Goal: Task Accomplishment & Management: Complete application form

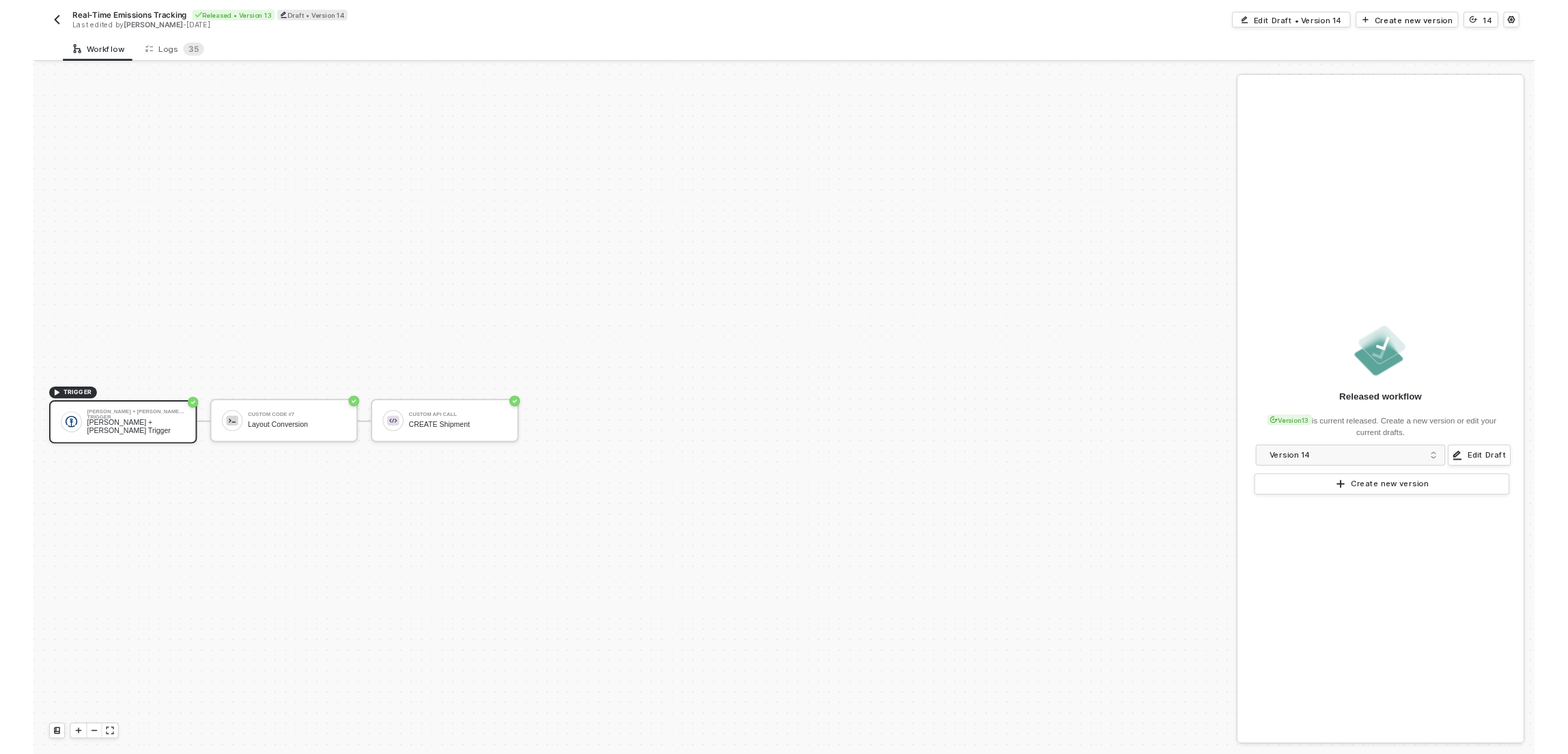
scroll to position [25, 0]
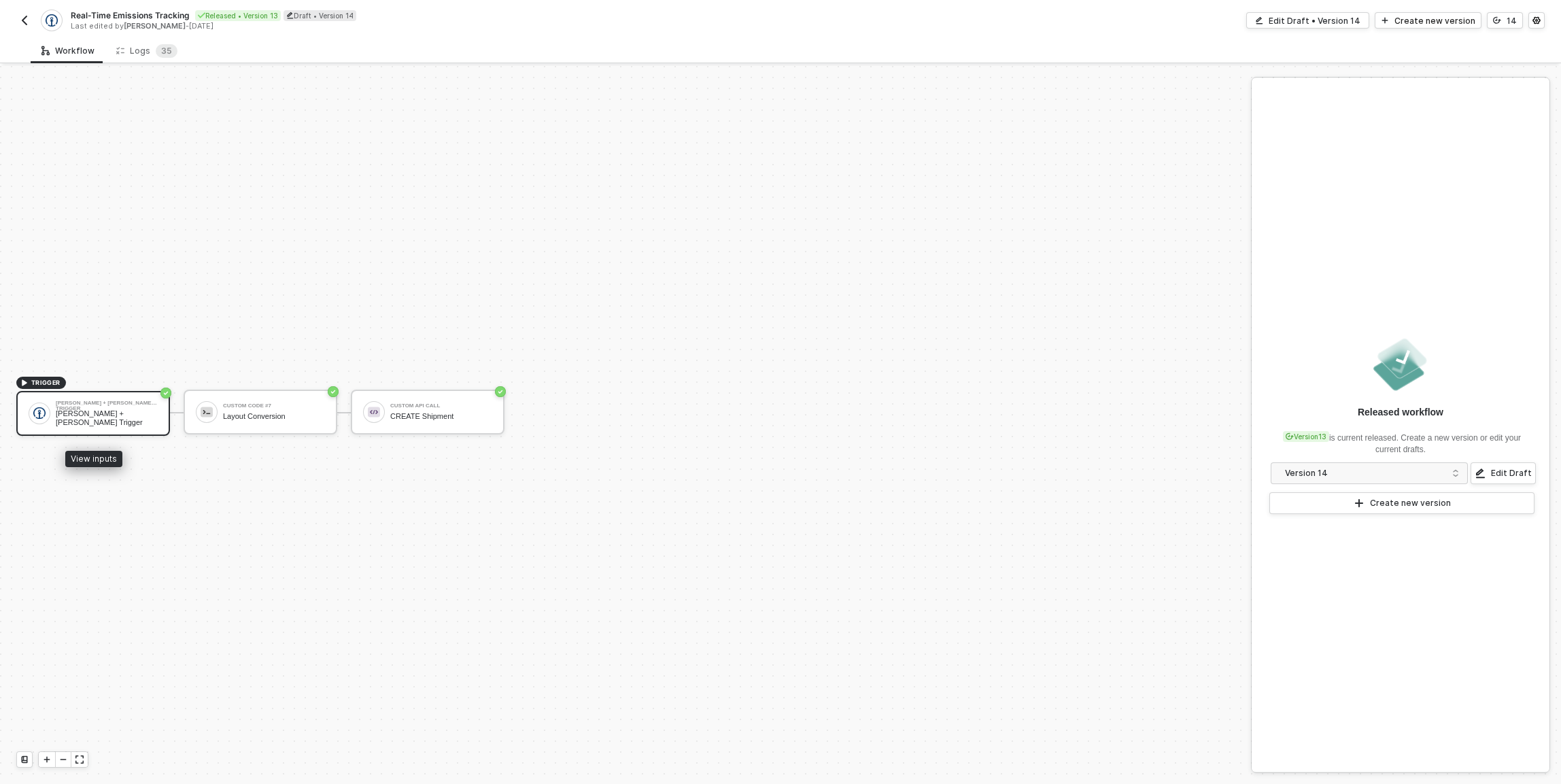
click at [118, 394] on div "Kuehne + Nagel Trigger Kuehne + Nagel Trigger" at bounding box center [93, 413] width 153 height 45
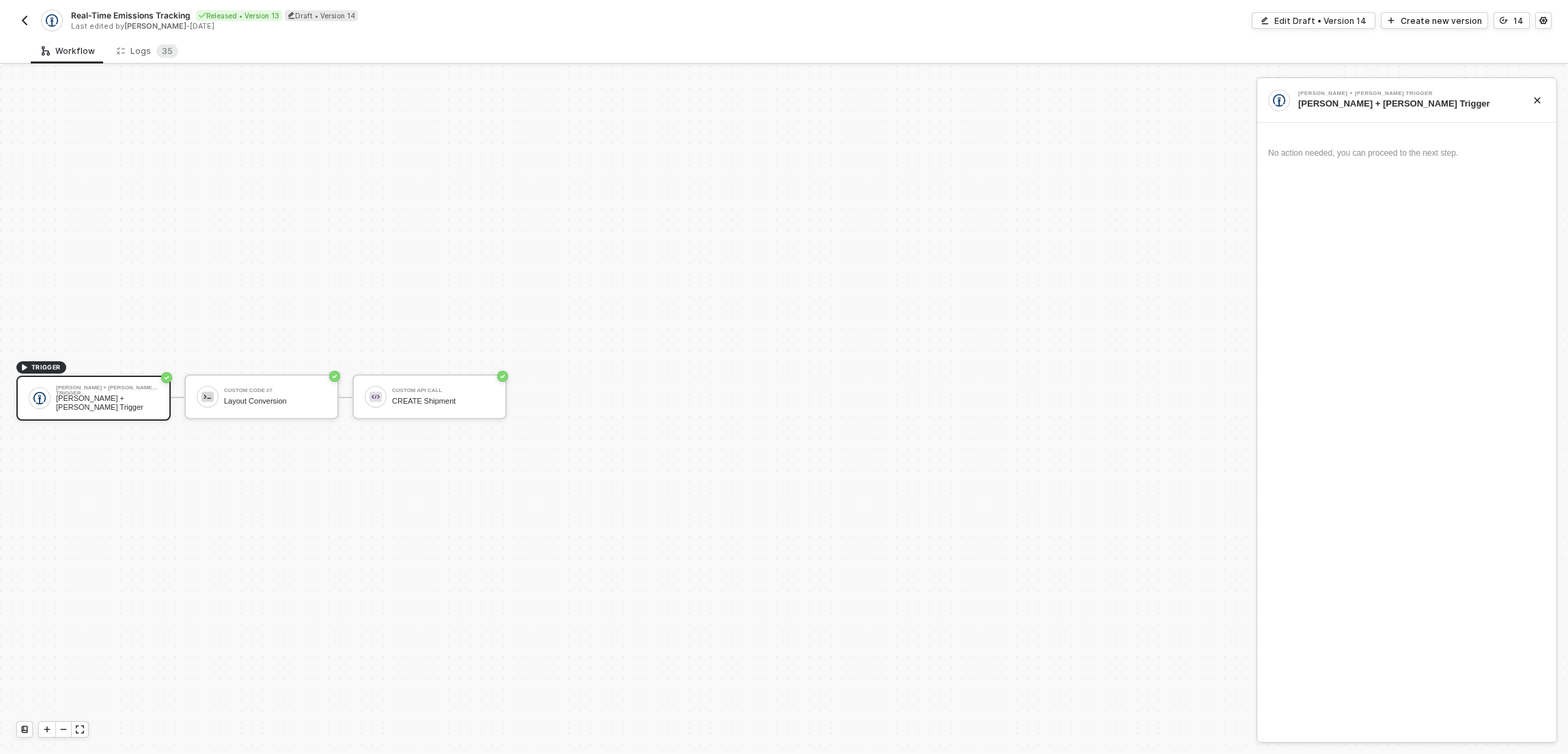
click at [27, 17] on img "button" at bounding box center [24, 21] width 11 height 11
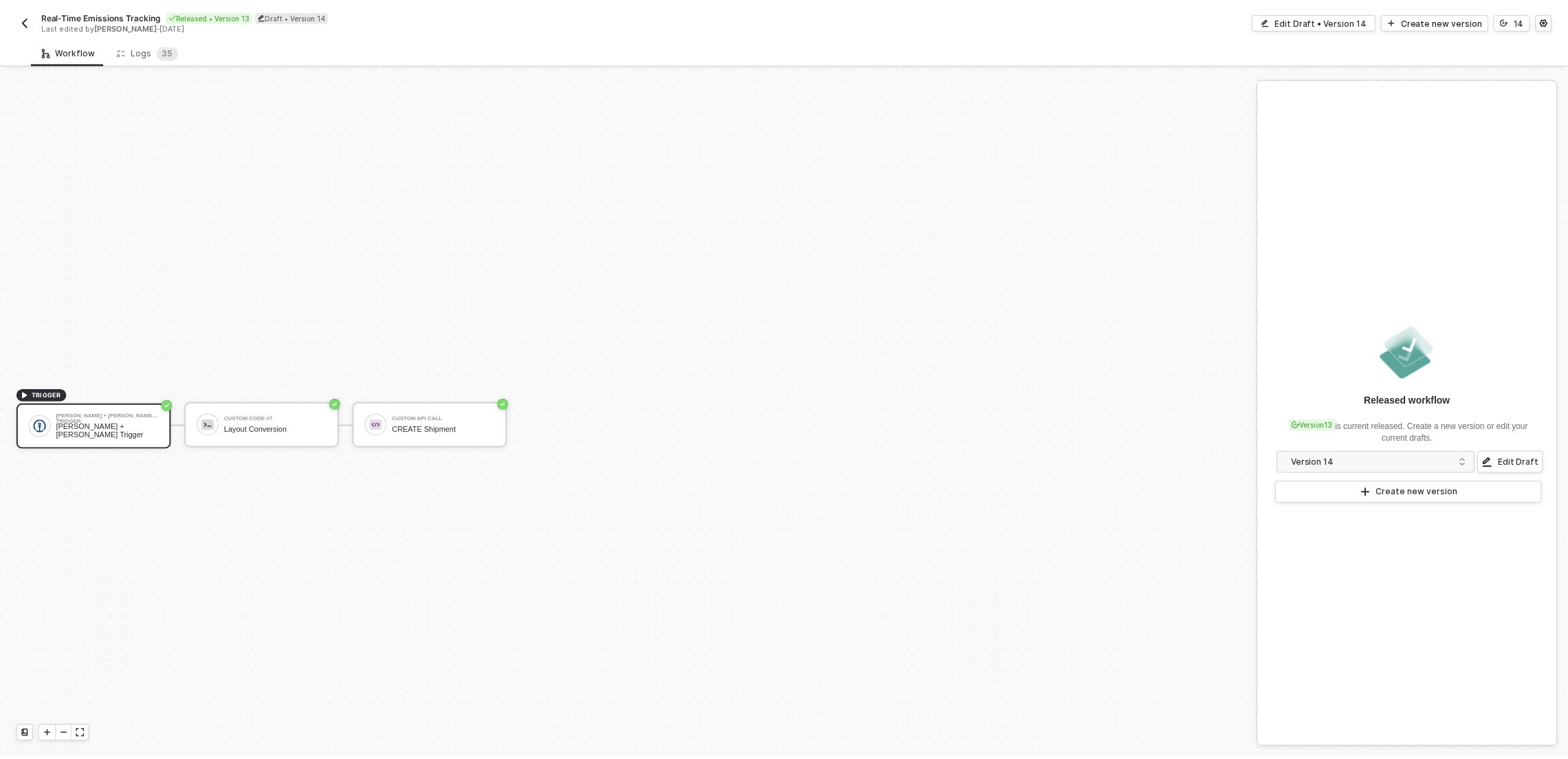
scroll to position [25, 0]
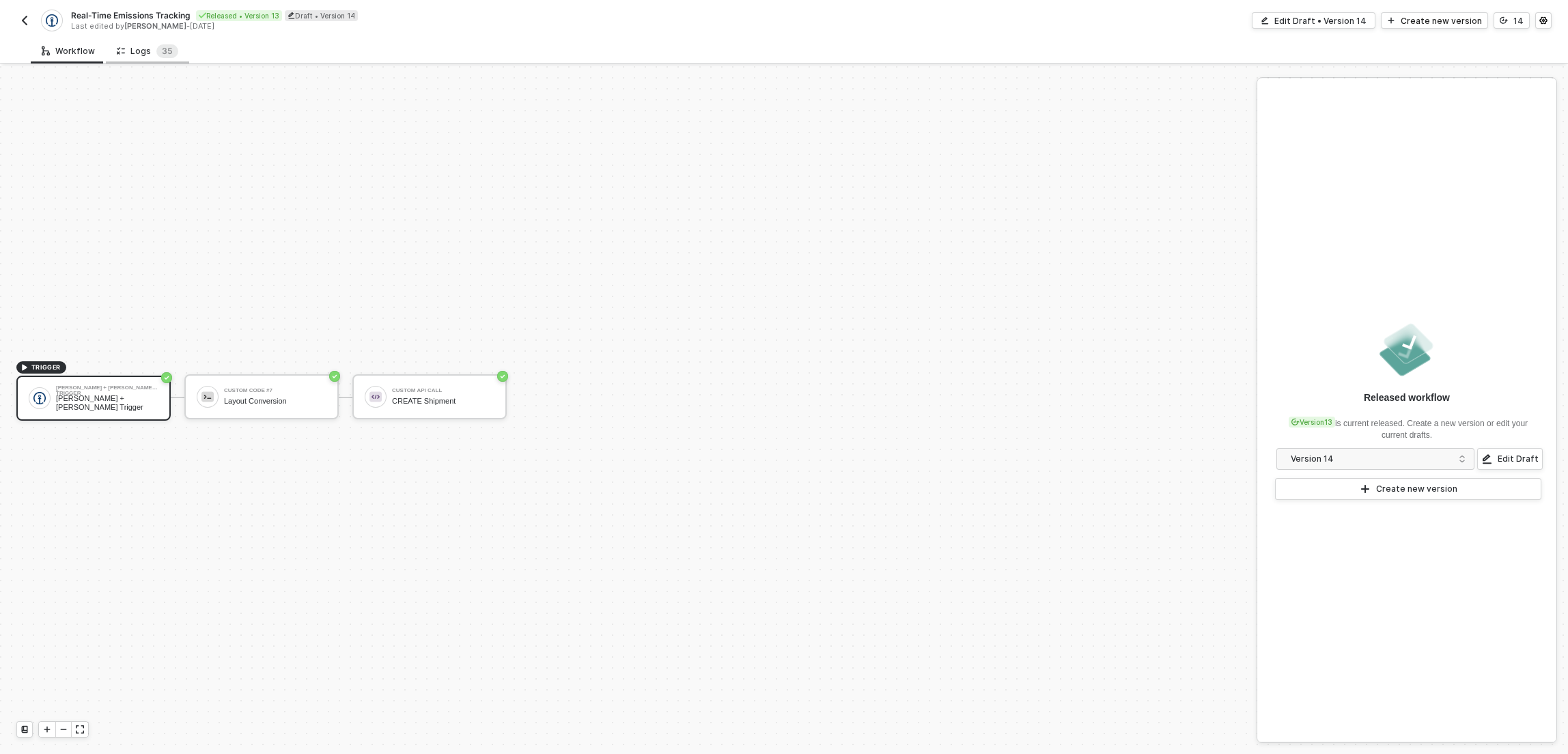
click at [158, 60] on div "Logs 3 5" at bounding box center [147, 50] width 83 height 25
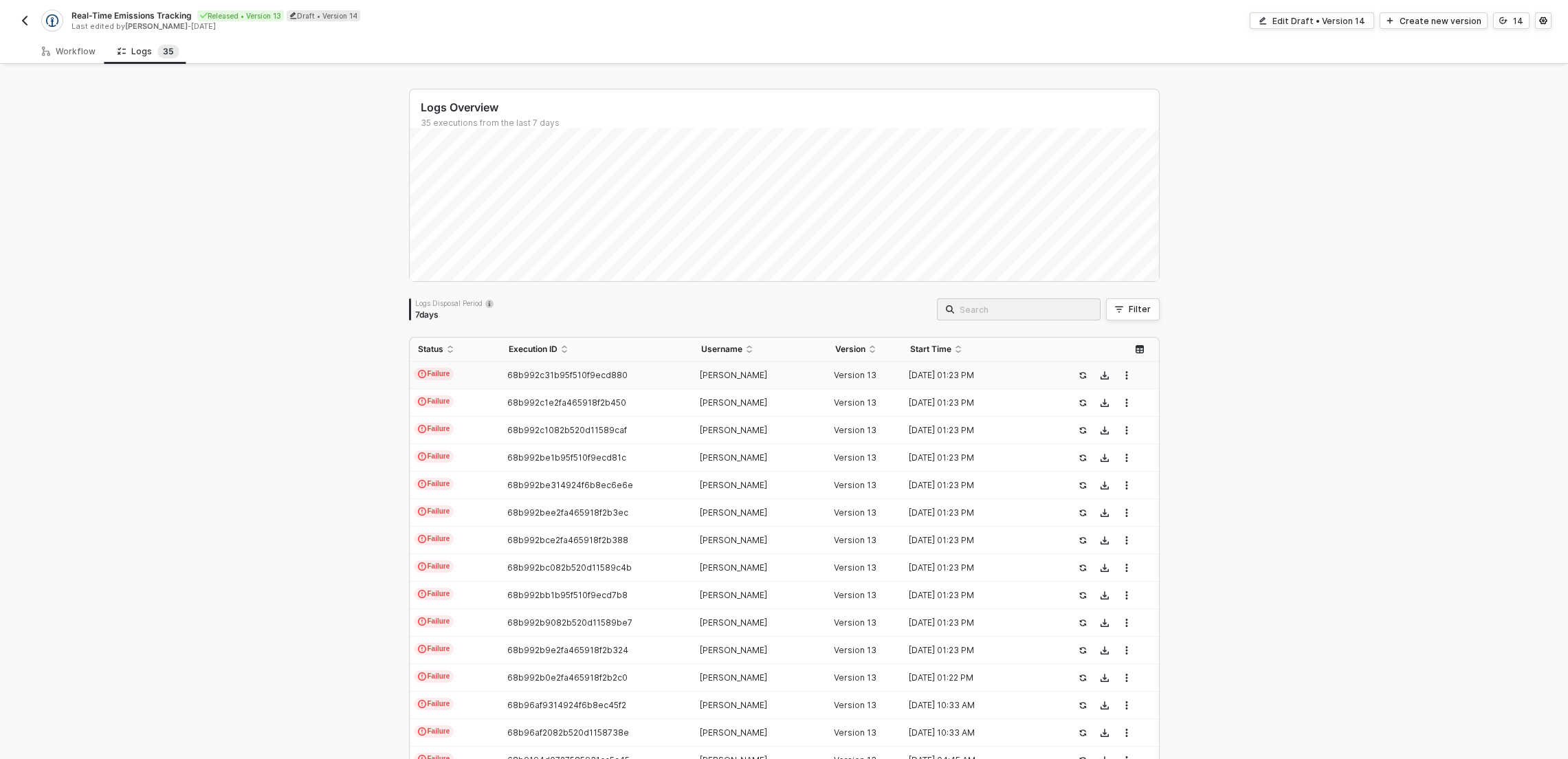
click at [467, 383] on td "Failure" at bounding box center [455, 375] width 91 height 27
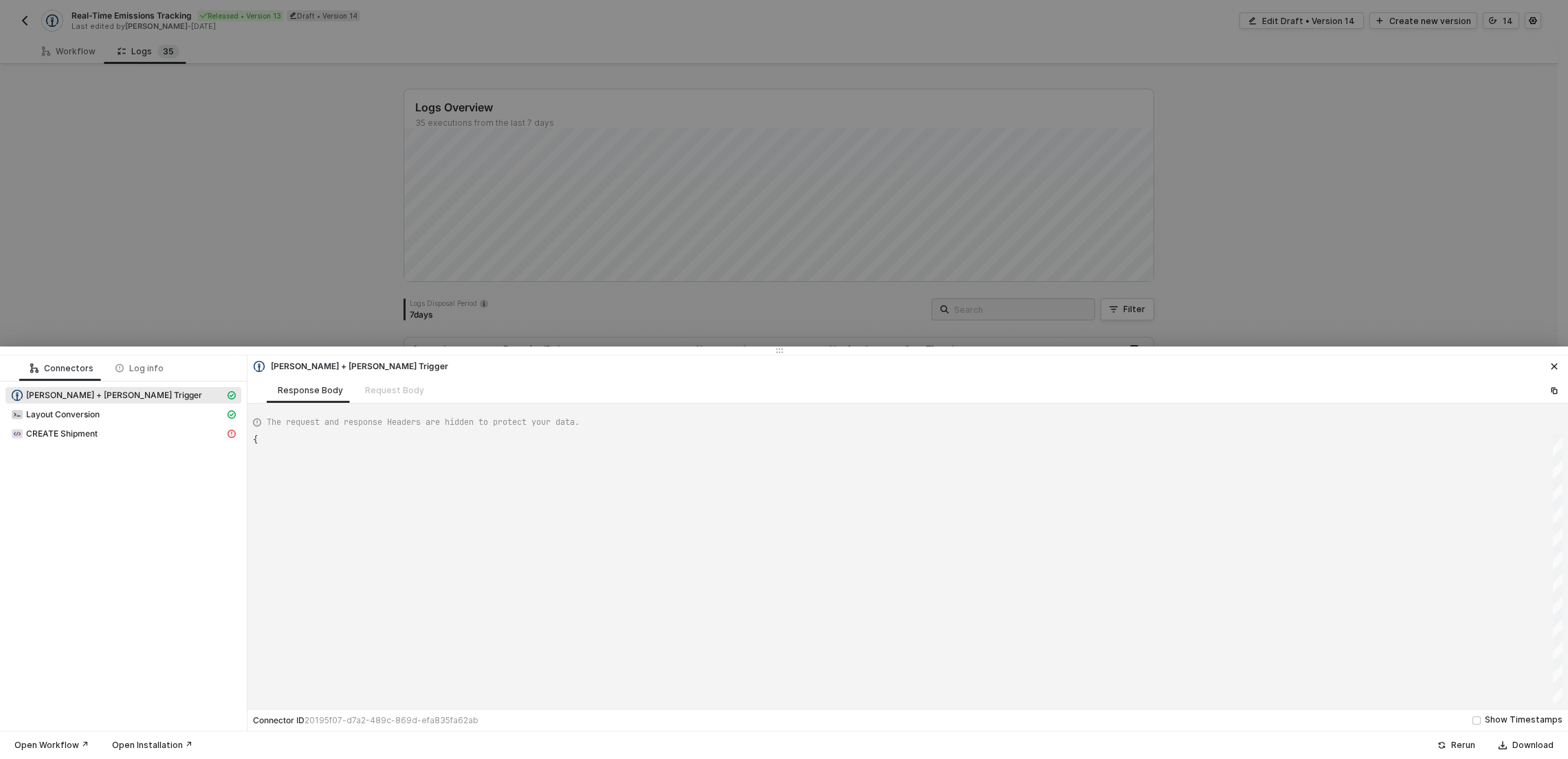
scroll to position [124, 0]
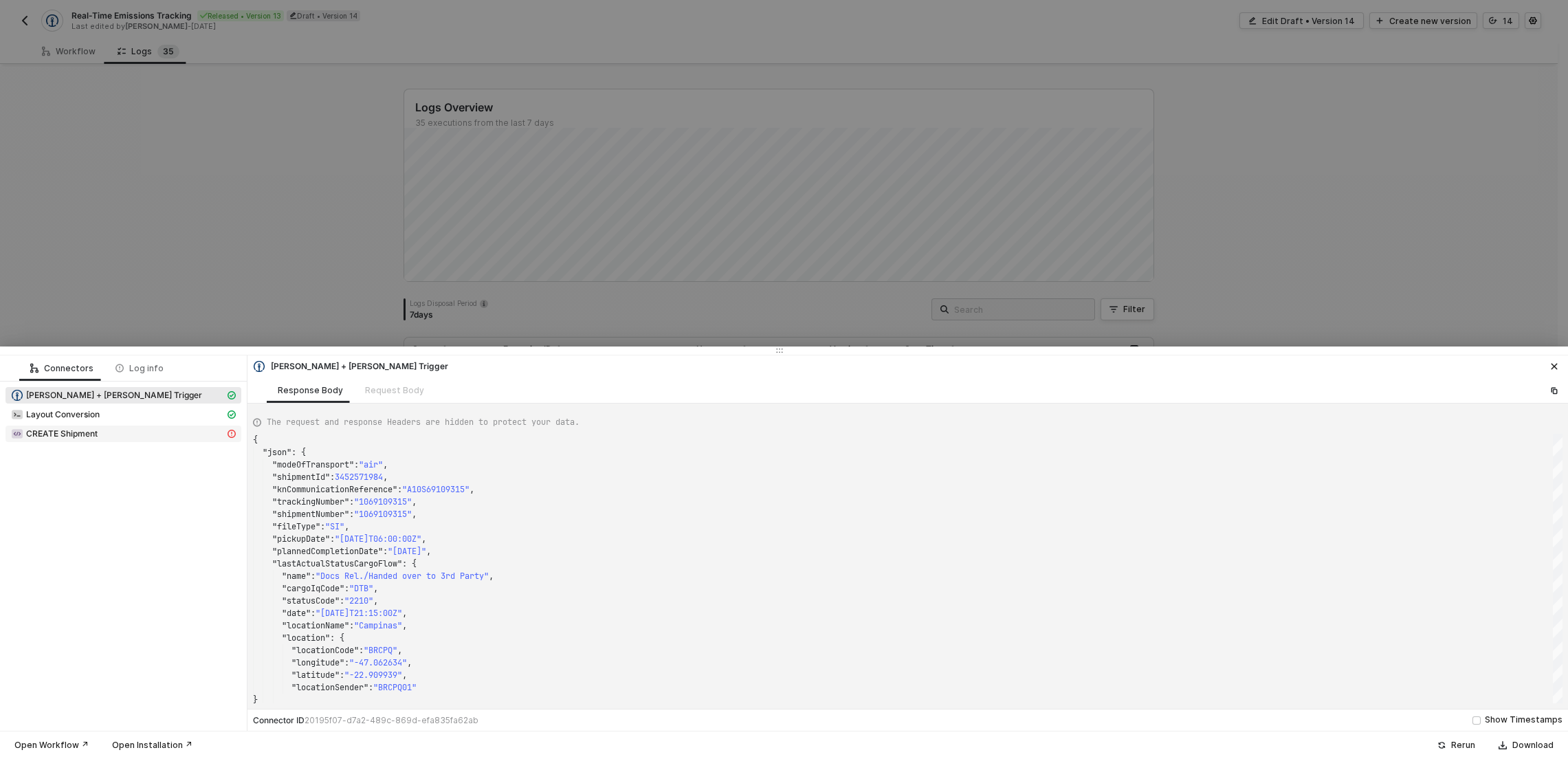
click at [160, 430] on div "CREATE Shipment" at bounding box center [118, 433] width 214 height 12
type textarea "{ "message": "The block \"49e0d479-2343-4d45-a326-9559646a1cee\" does not exist…"
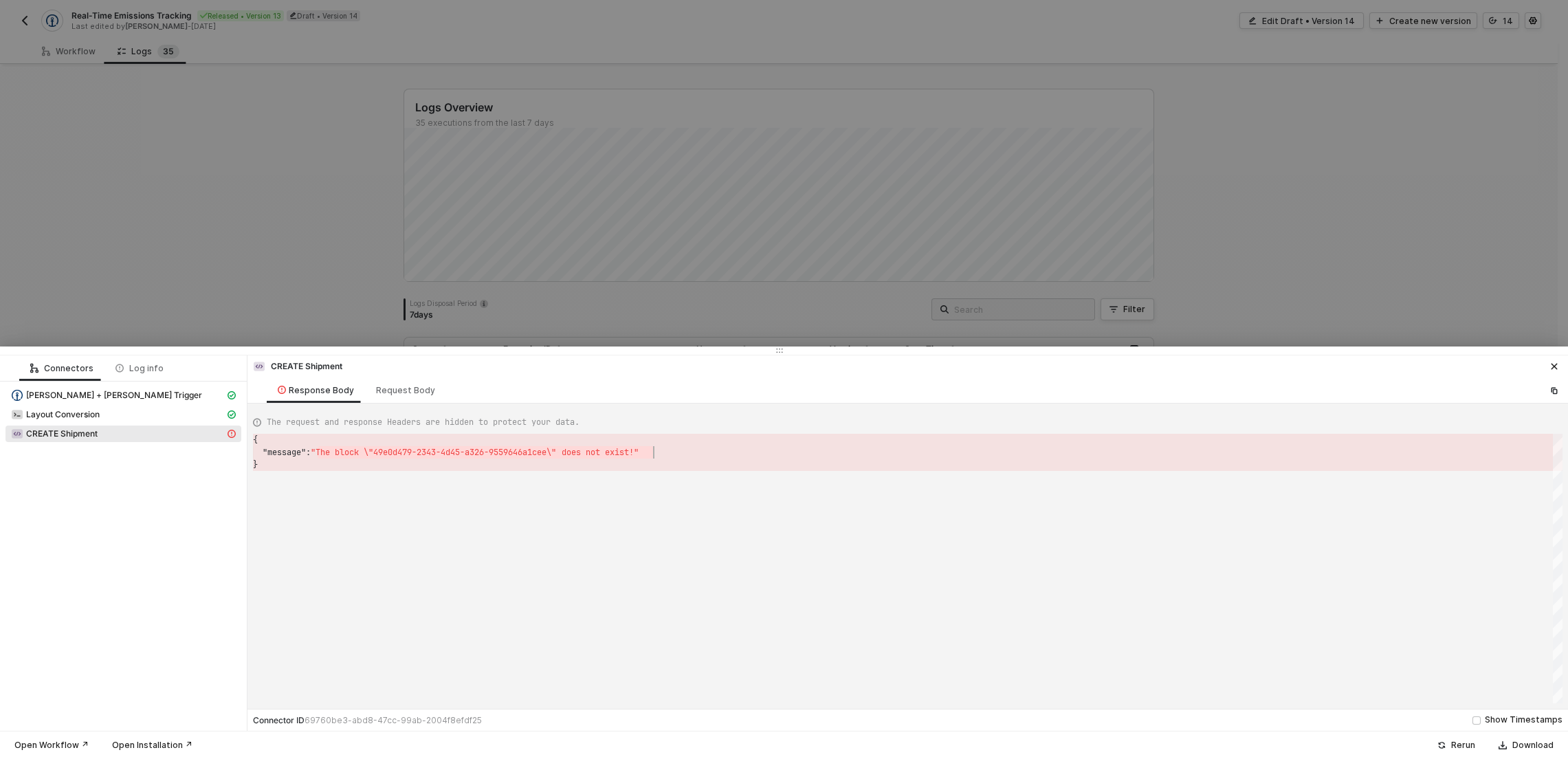
scroll to position [0, 5]
drag, startPoint x: 322, startPoint y: 452, endPoint x: 721, endPoint y: 444, distance: 399.1
drag, startPoint x: 708, startPoint y: 455, endPoint x: 370, endPoint y: 452, distance: 338.0
click at [178, 260] on div at bounding box center [784, 380] width 1568 height 759
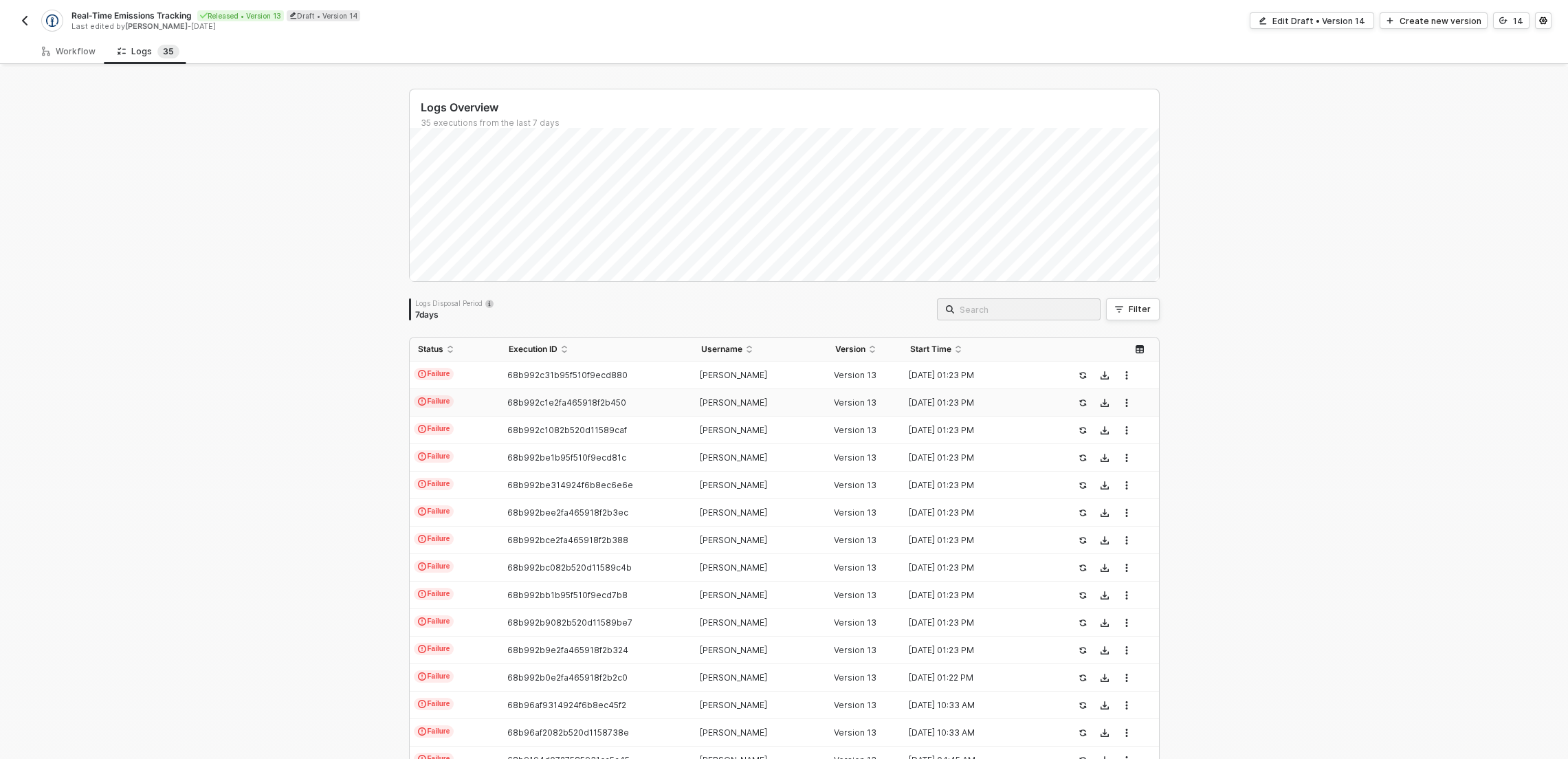
click at [632, 439] on td "68b992c1082b520d11589caf" at bounding box center [597, 429] width 193 height 27
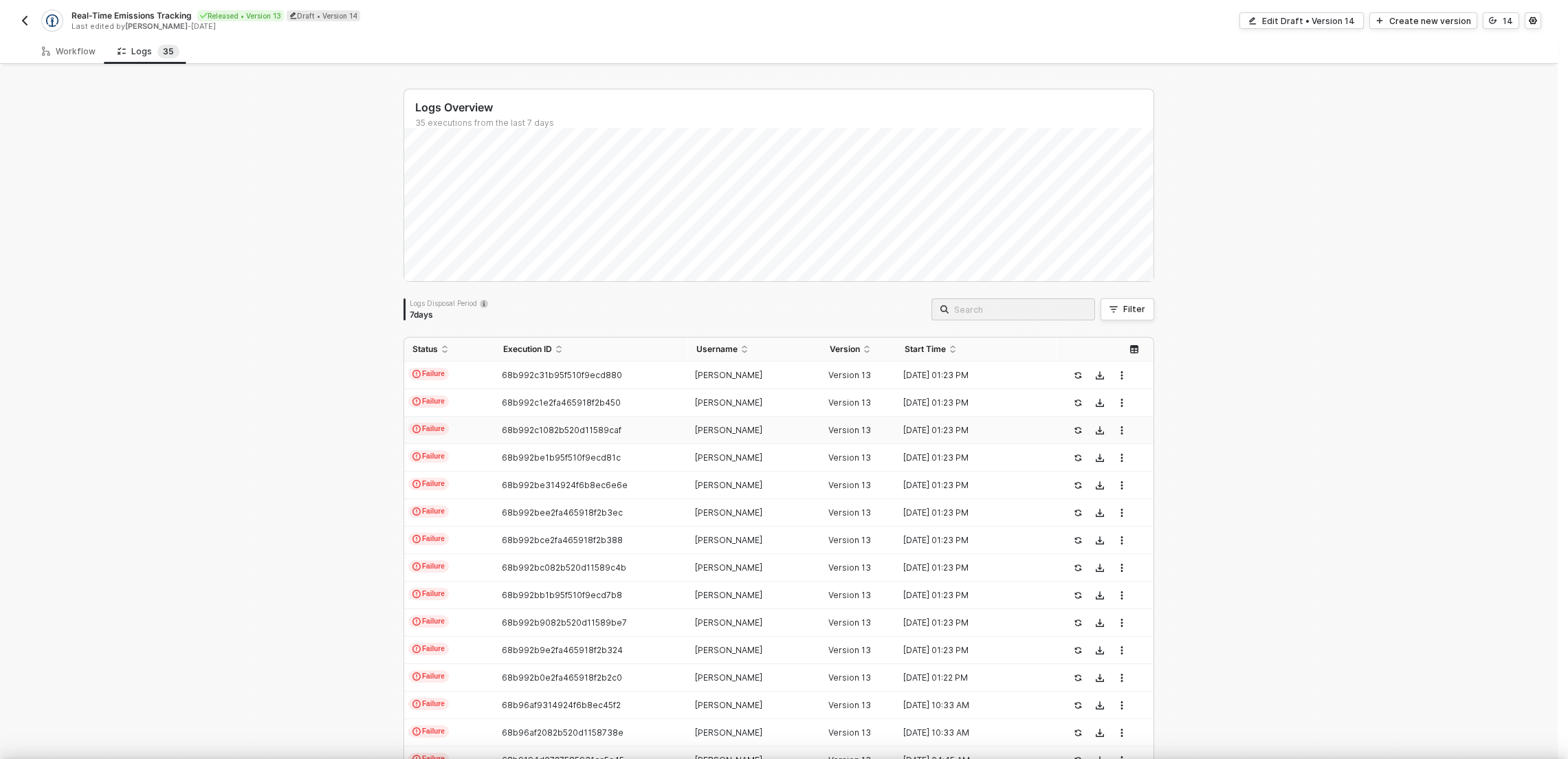
scroll to position [124, 0]
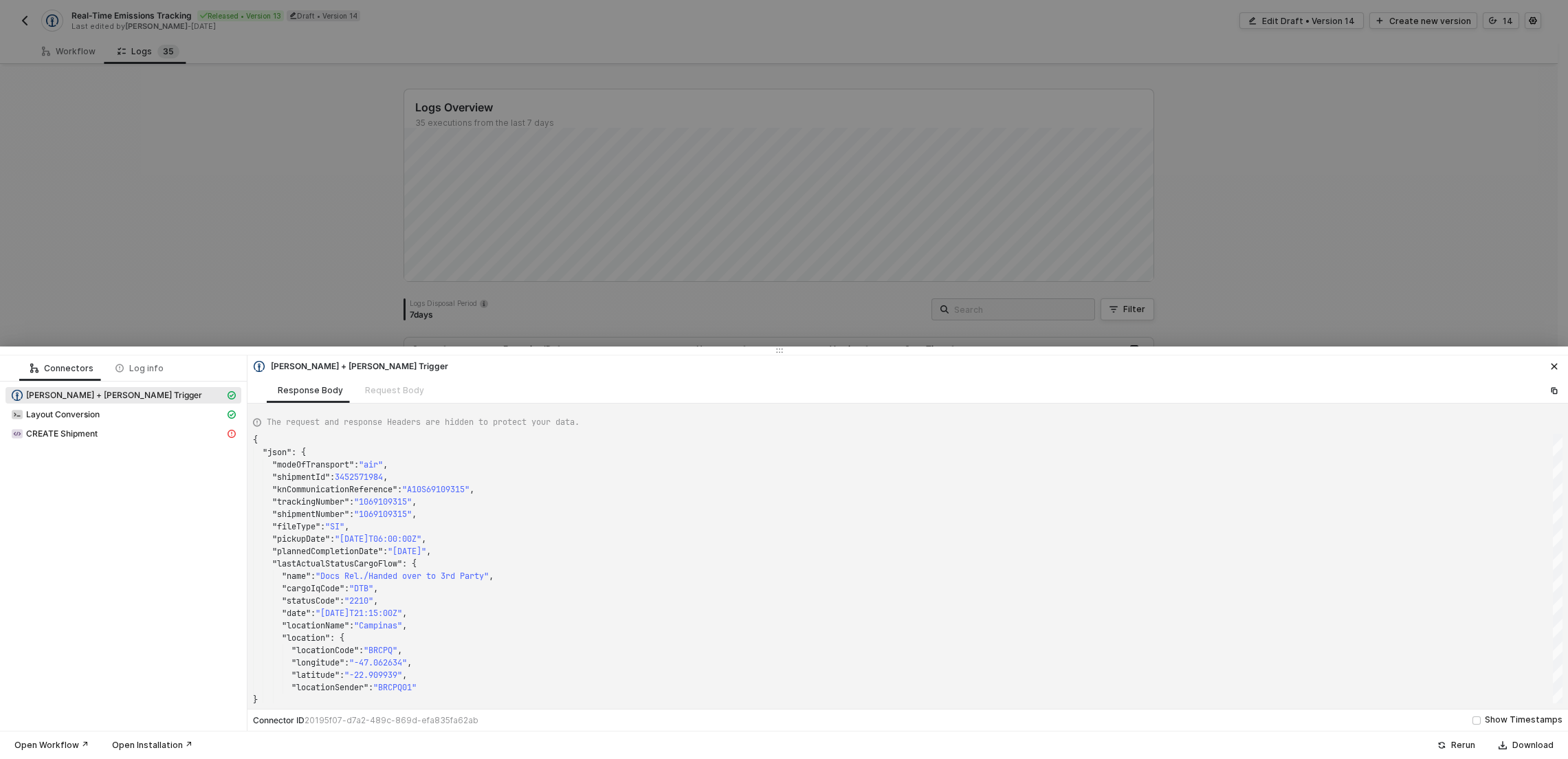
click at [90, 442] on div "CREATE Shipment" at bounding box center [123, 435] width 236 height 19
click at [139, 429] on div "CREATE Shipment" at bounding box center [118, 433] width 214 height 12
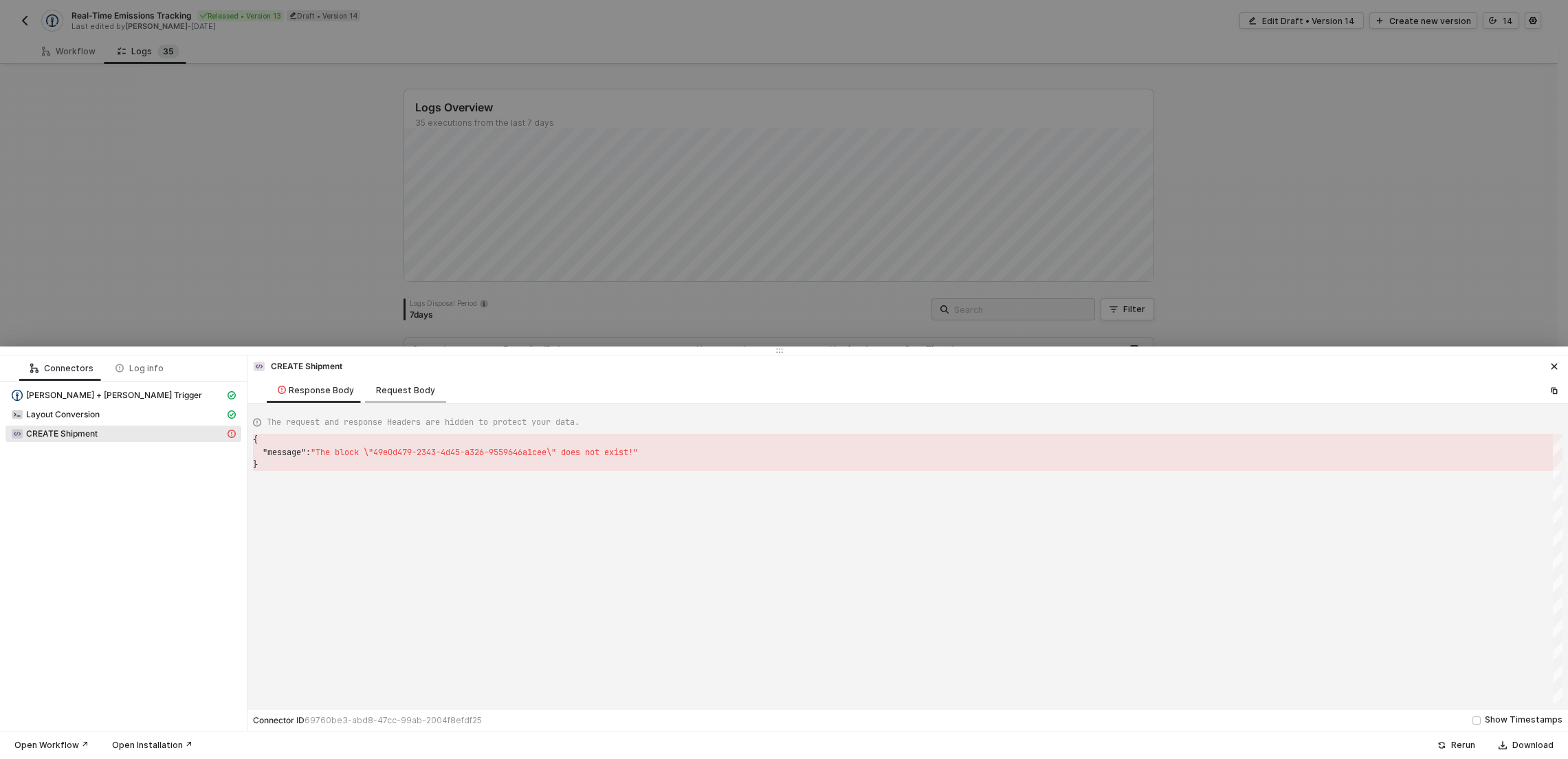
click at [411, 388] on div "Request Body" at bounding box center [405, 391] width 59 height 11
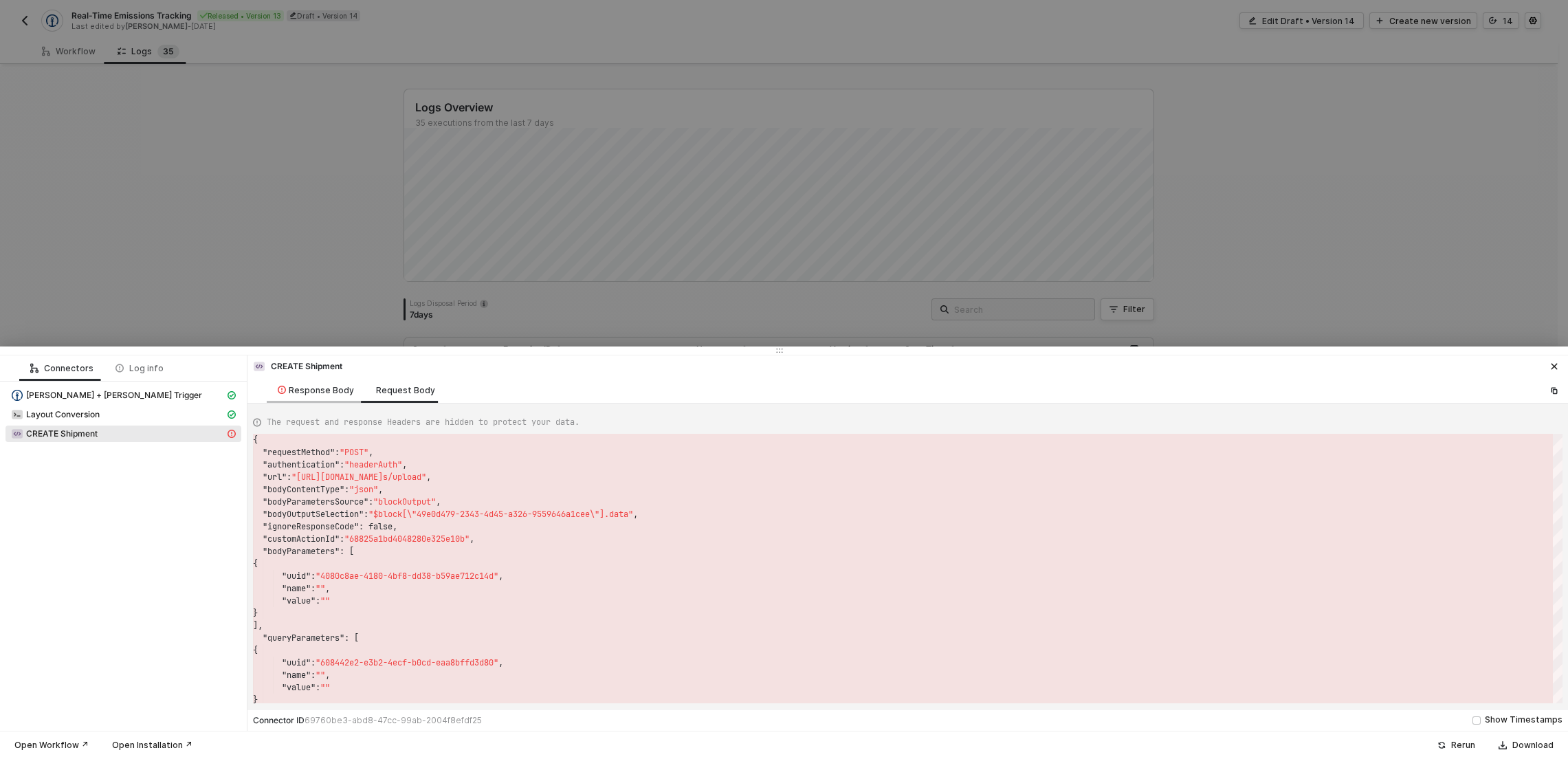
drag, startPoint x: 314, startPoint y: 394, endPoint x: 314, endPoint y: 385, distance: 9.0
click at [314, 394] on div "Response Body" at bounding box center [316, 391] width 76 height 11
type textarea "{ "message": "The block \"49e0d479-2343-4d45-a326-9559646a1cee\" does not exist…"
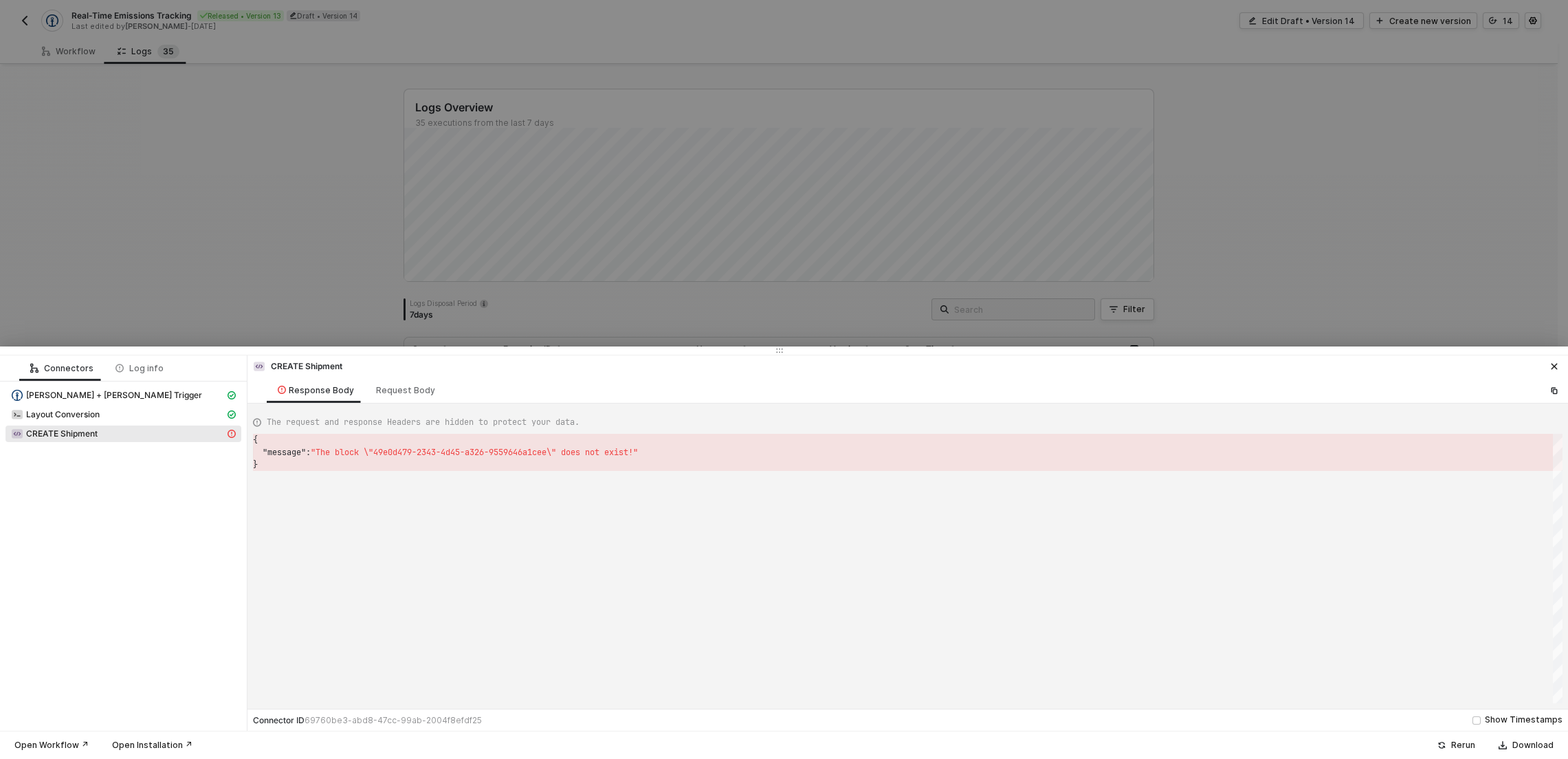
click at [271, 288] on div at bounding box center [784, 380] width 1568 height 759
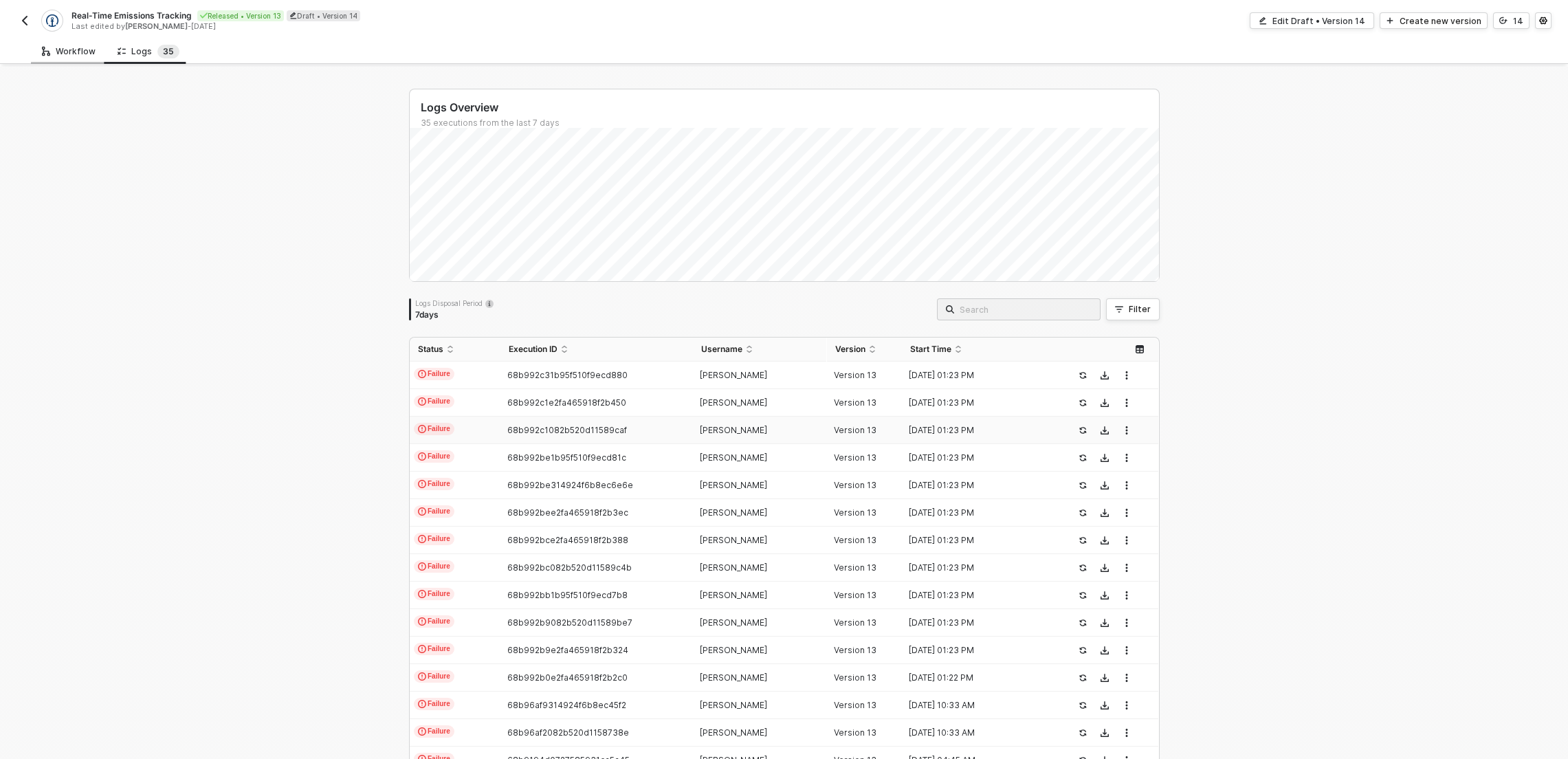
click at [60, 47] on div "Workflow" at bounding box center [69, 52] width 54 height 11
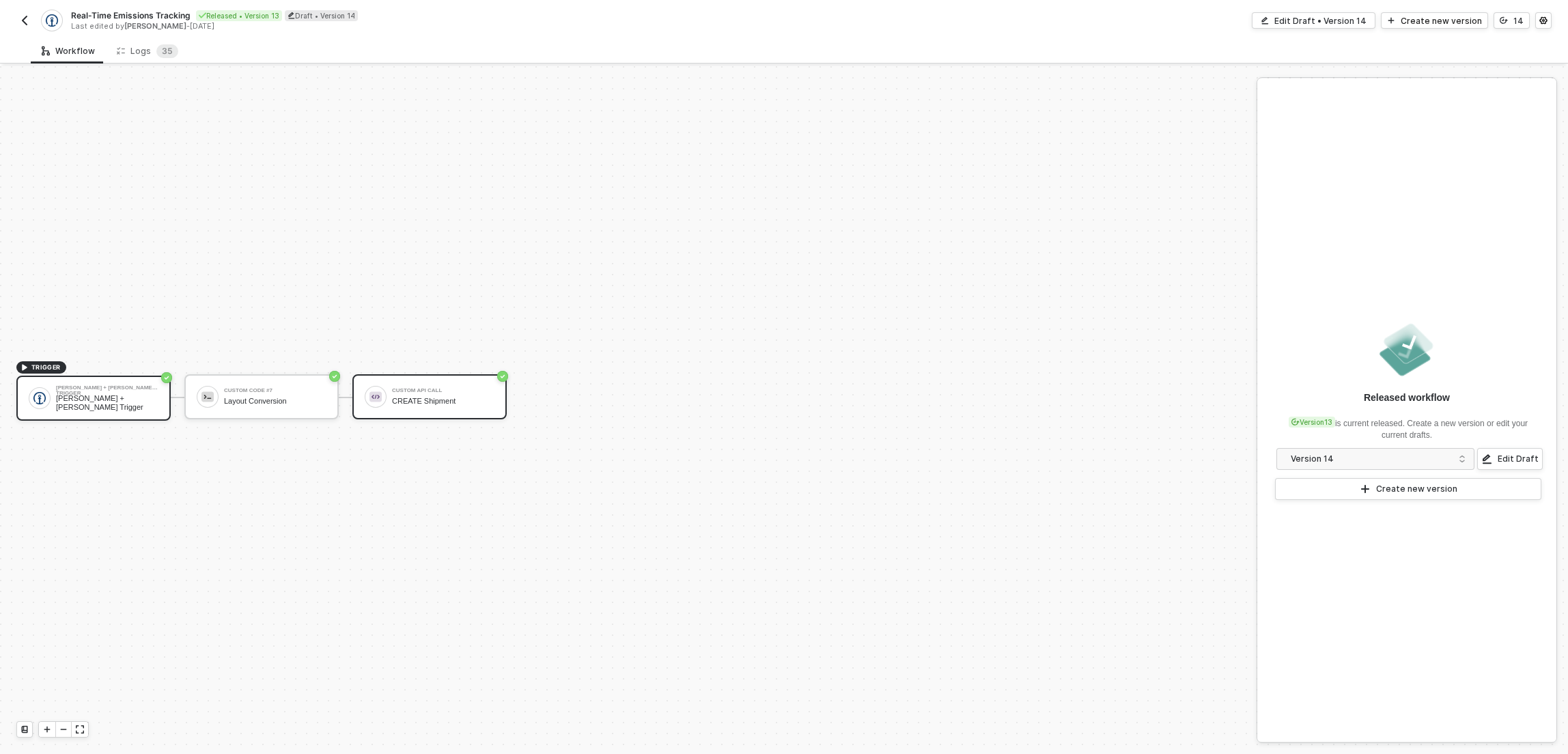
click at [453, 411] on div "Custom API Call CREATE Shipment" at bounding box center [429, 397] width 154 height 45
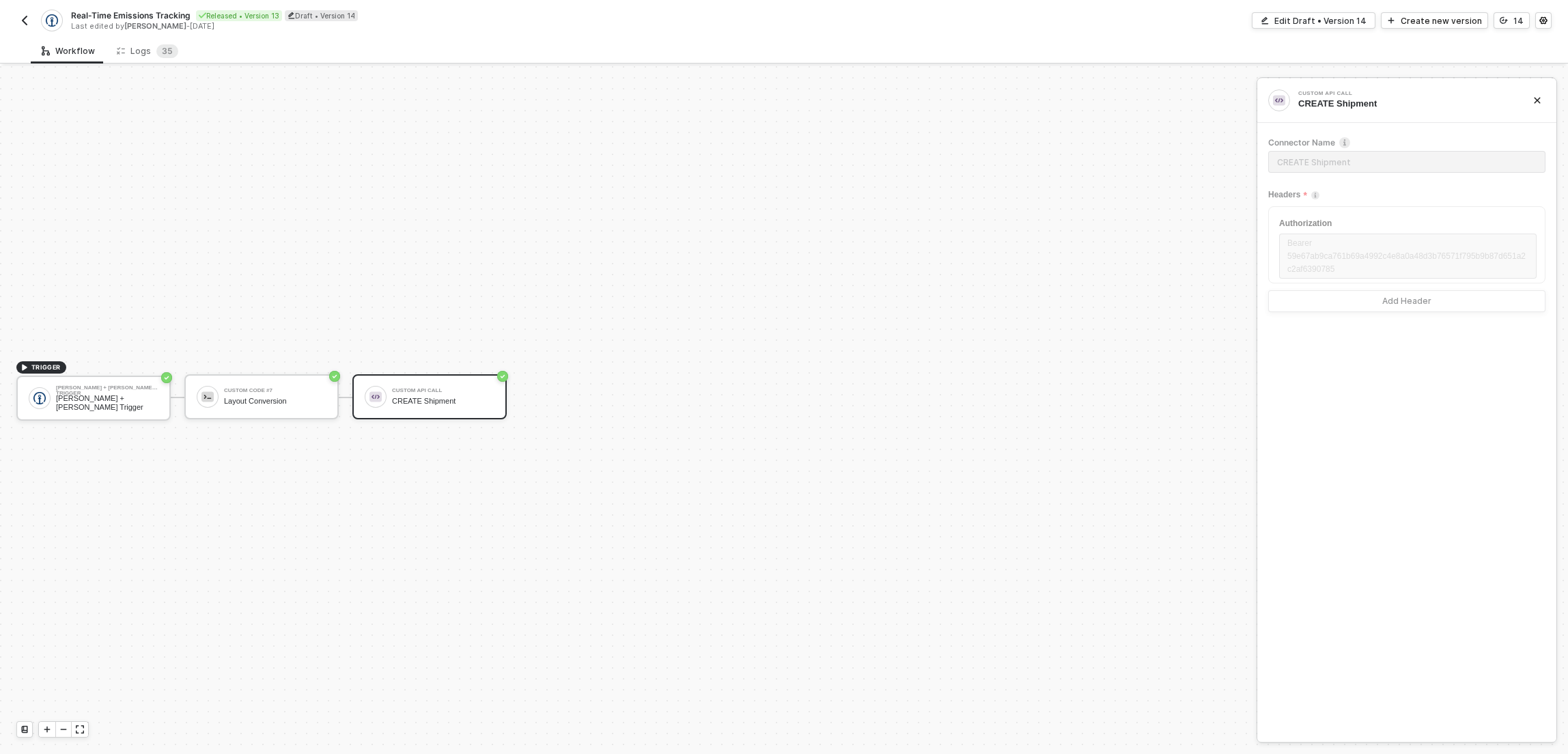
click at [1057, 182] on div "TRIGGER [PERSON_NAME] + [PERSON_NAME] Trigger [PERSON_NAME] + [PERSON_NAME] Tri…" at bounding box center [624, 398] width 1250 height 713
click at [1062, 5] on div "Real-Time Emissions Tracking Released • Version 13 Draft • Version 14 Last edit…" at bounding box center [784, 19] width 1535 height 38
click at [161, 56] on span "3" at bounding box center [164, 51] width 6 height 14
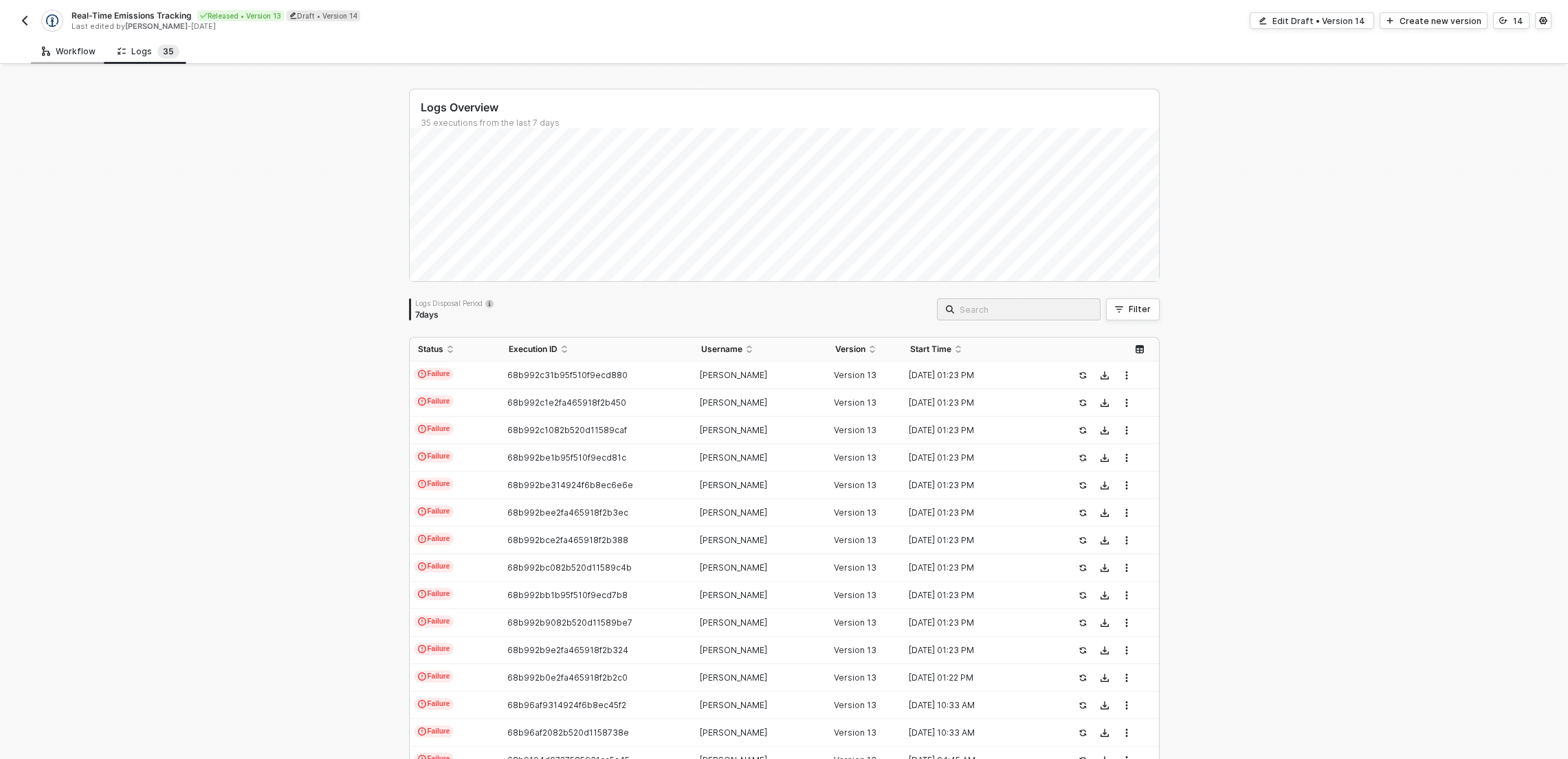
click at [54, 46] on div "Workflow" at bounding box center [69, 52] width 54 height 11
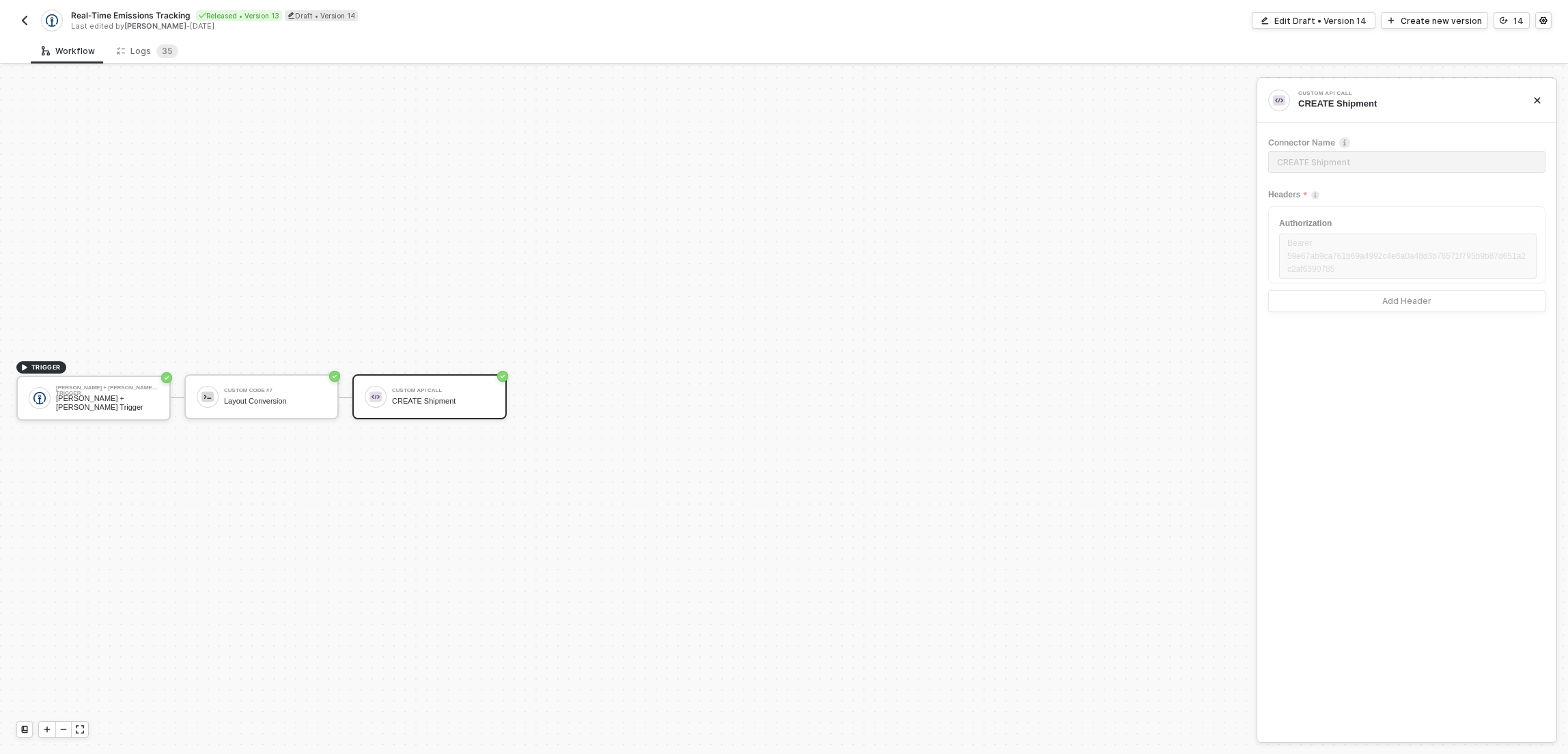
click at [27, 24] on img "button" at bounding box center [24, 21] width 11 height 11
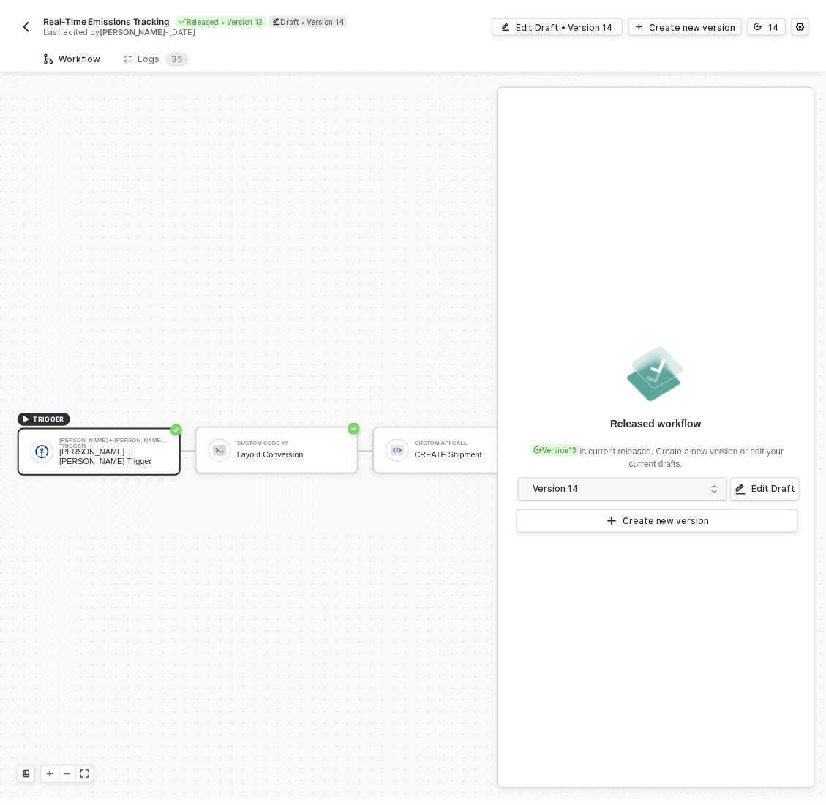
scroll to position [38, 0]
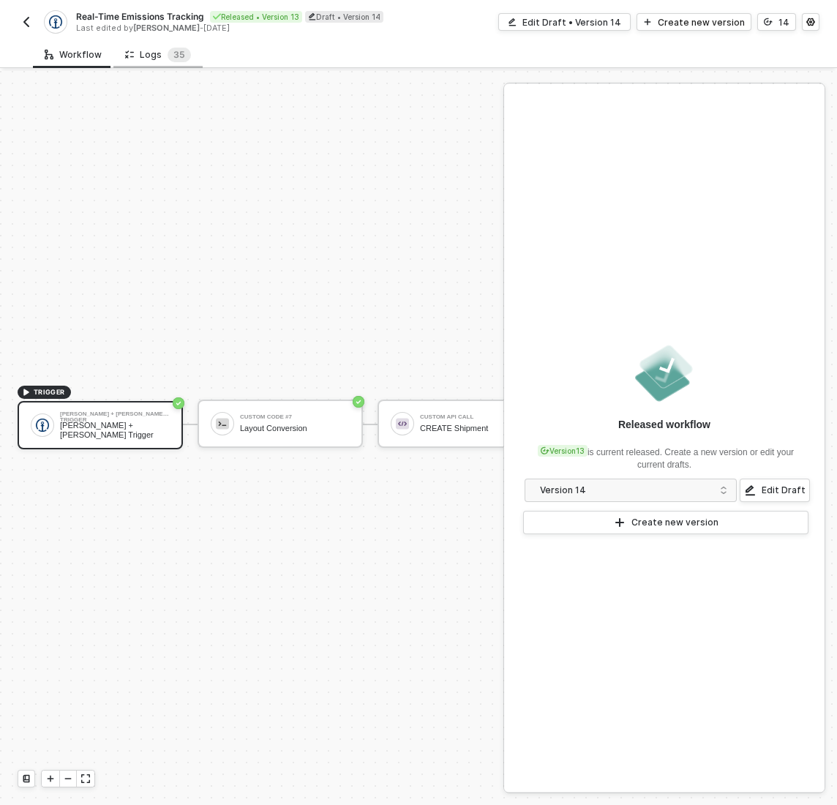
click at [162, 56] on div "Logs 3 5" at bounding box center [158, 55] width 66 height 15
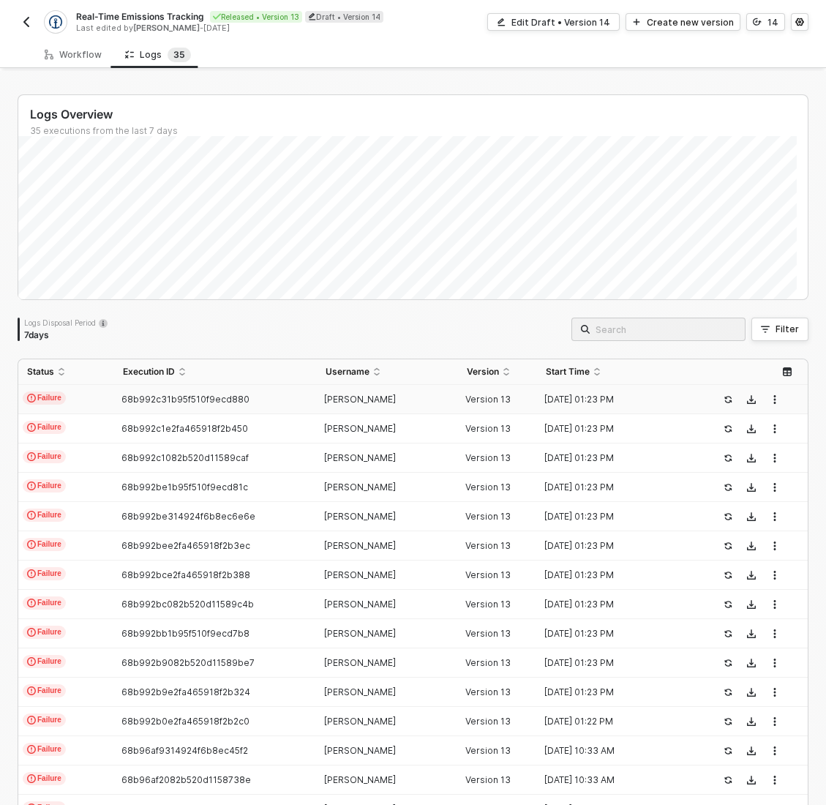
click at [143, 400] on span "68b992c31b95f510f9ecd880" at bounding box center [185, 399] width 128 height 11
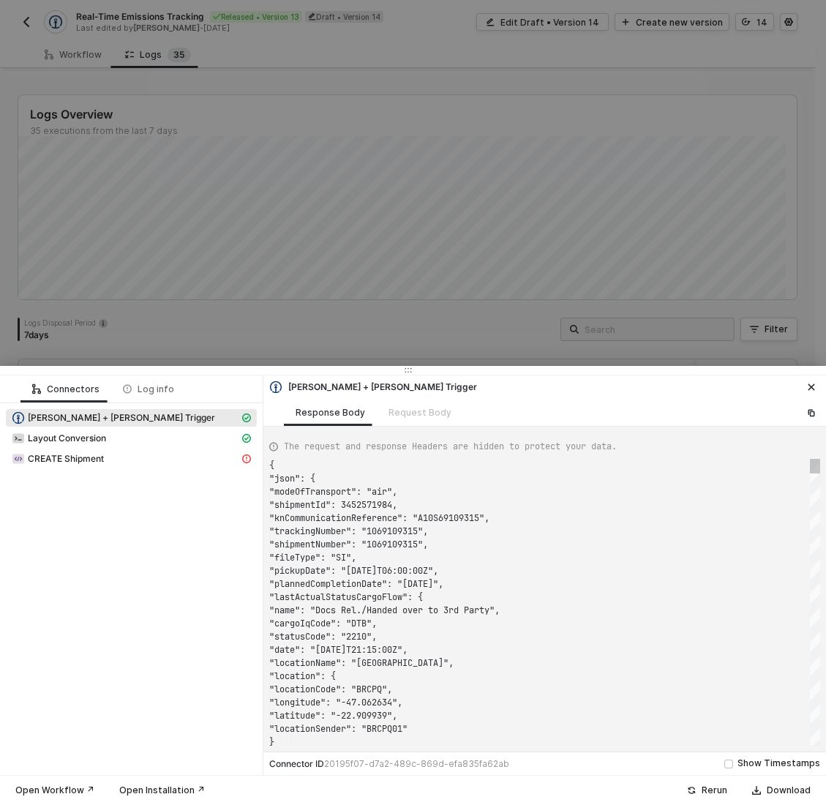
scroll to position [132, 0]
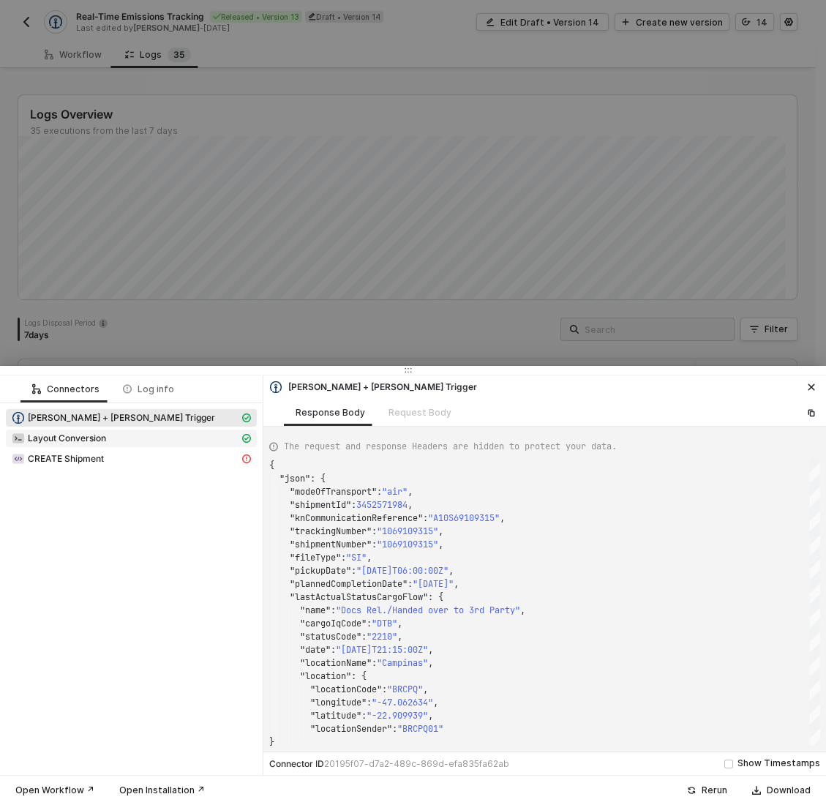
click at [69, 432] on div "Layout Conversion" at bounding box center [126, 438] width 228 height 13
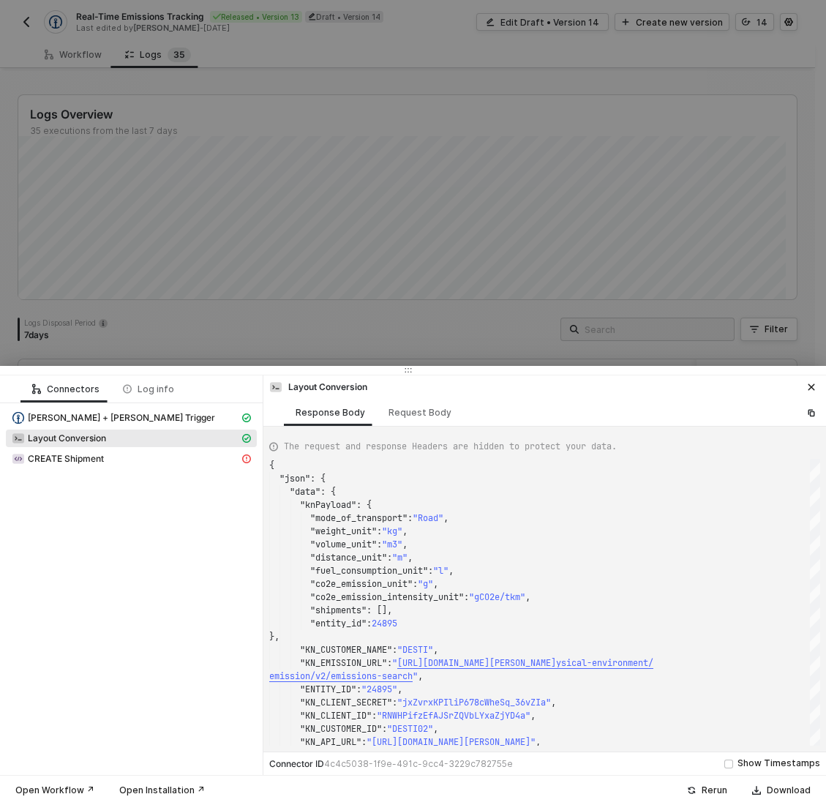
click at [89, 437] on span "Layout Conversion" at bounding box center [67, 438] width 78 height 12
click at [453, 410] on div "Request Body" at bounding box center [420, 412] width 86 height 27
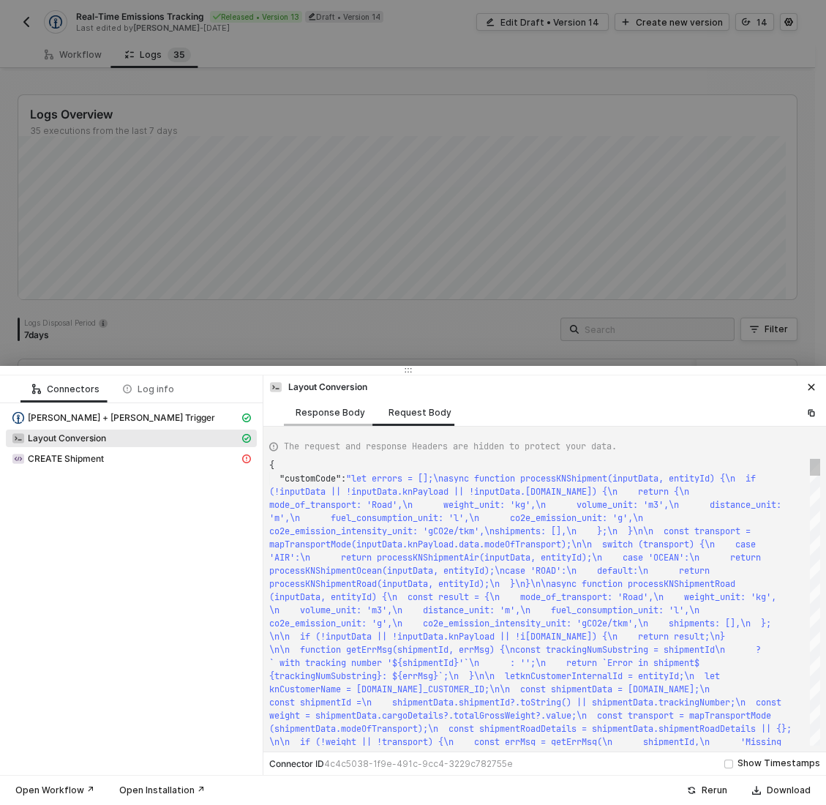
click at [343, 417] on div "Response Body" at bounding box center [331, 413] width 70 height 12
type textarea "{ "json": { "data": { "knPayload": { "mode_of_transport": "Road", "weight_unit"…"
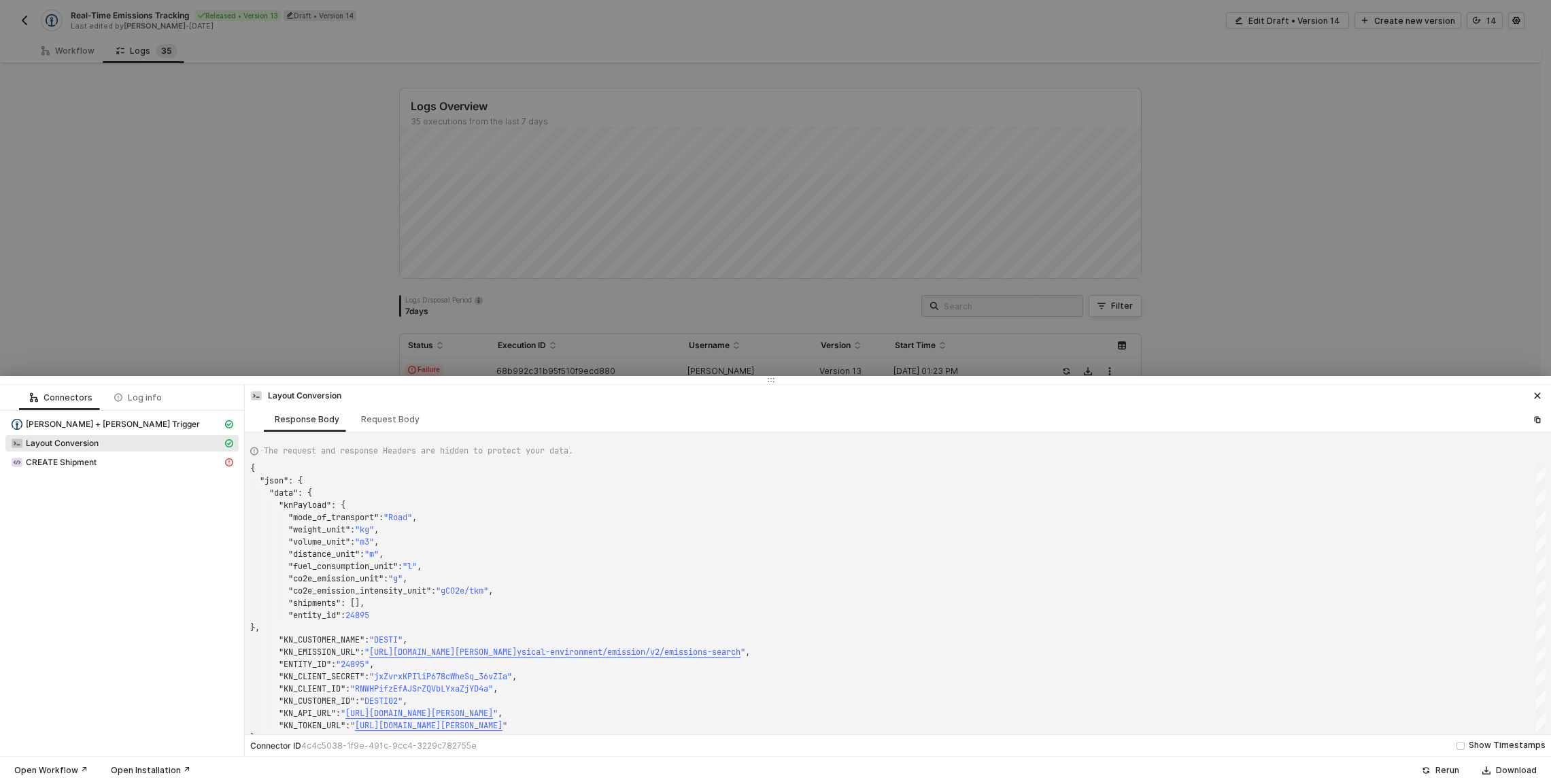
click at [375, 351] on div at bounding box center [775, 392] width 1551 height 784
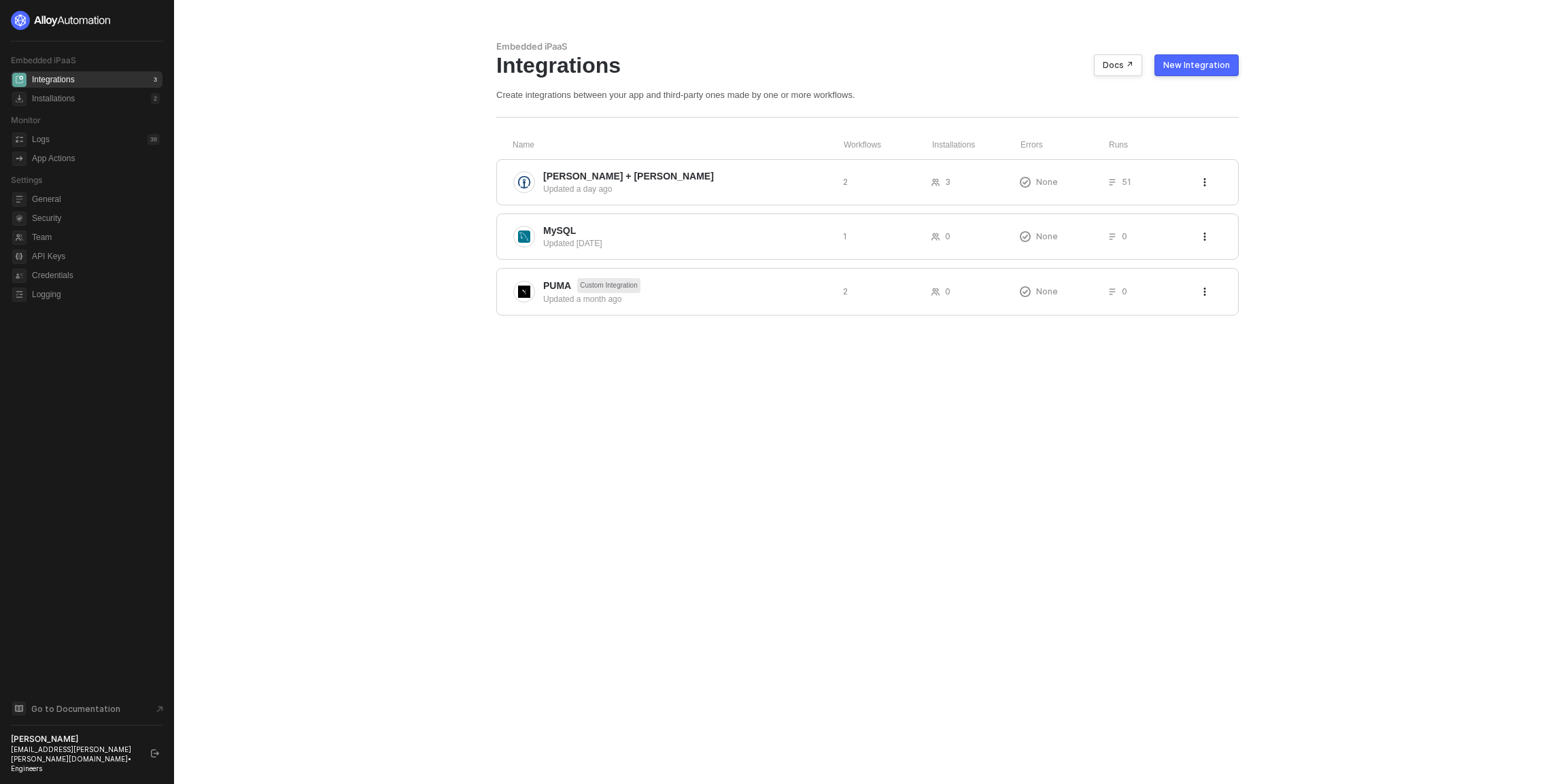
drag, startPoint x: 100, startPoint y: 756, endPoint x: 10, endPoint y: 757, distance: 90.0
click at [10, 757] on aside "Embedded iPaaS Integrations 3 Installations 2 Monitor Logs 38 App Actions Setti…" at bounding box center [86, 392] width 174 height 784
click at [657, 174] on span "Kuehne + Nagel" at bounding box center [688, 176] width 289 height 14
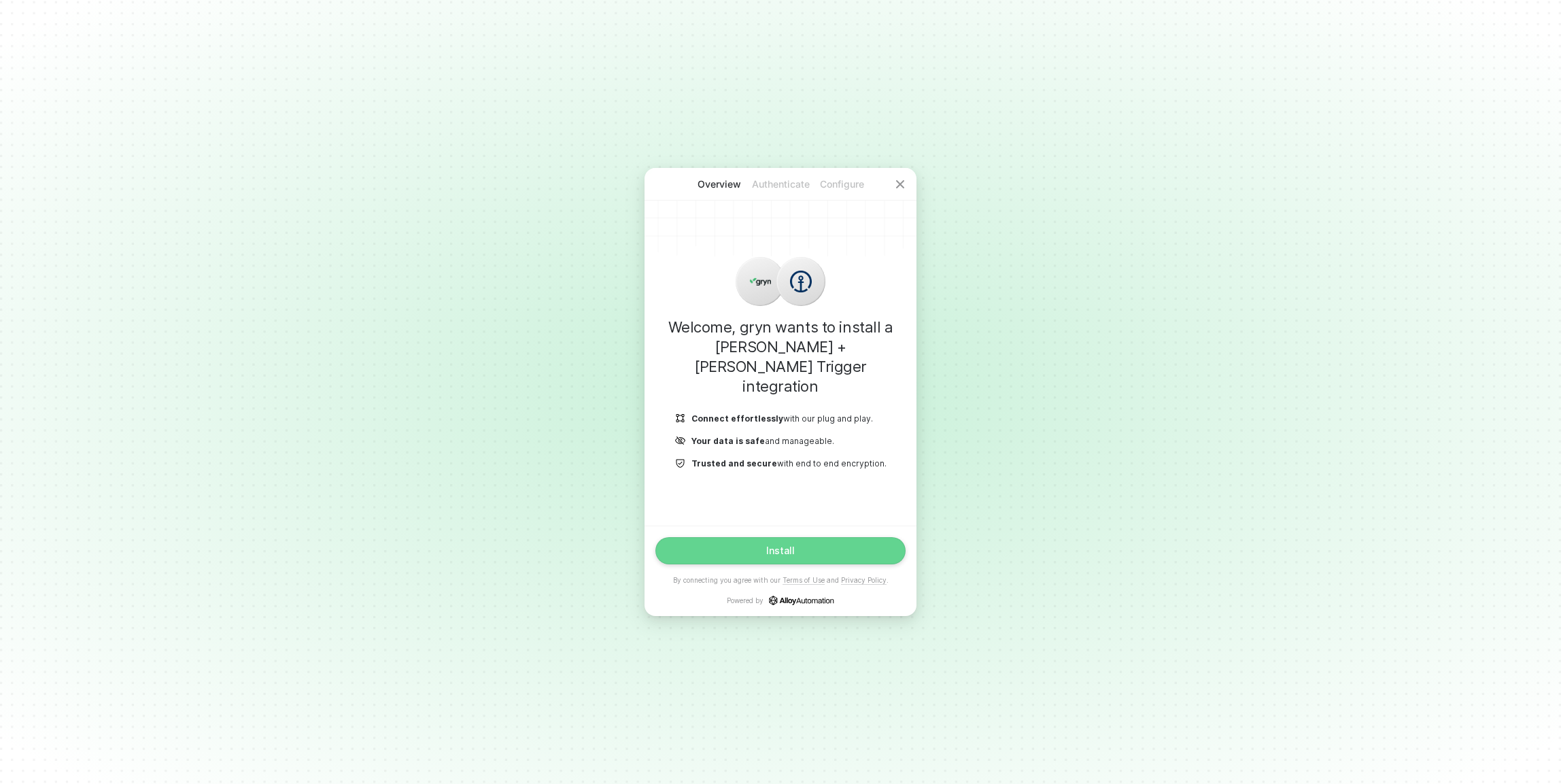
click at [795, 549] on button "Install" at bounding box center [780, 550] width 250 height 27
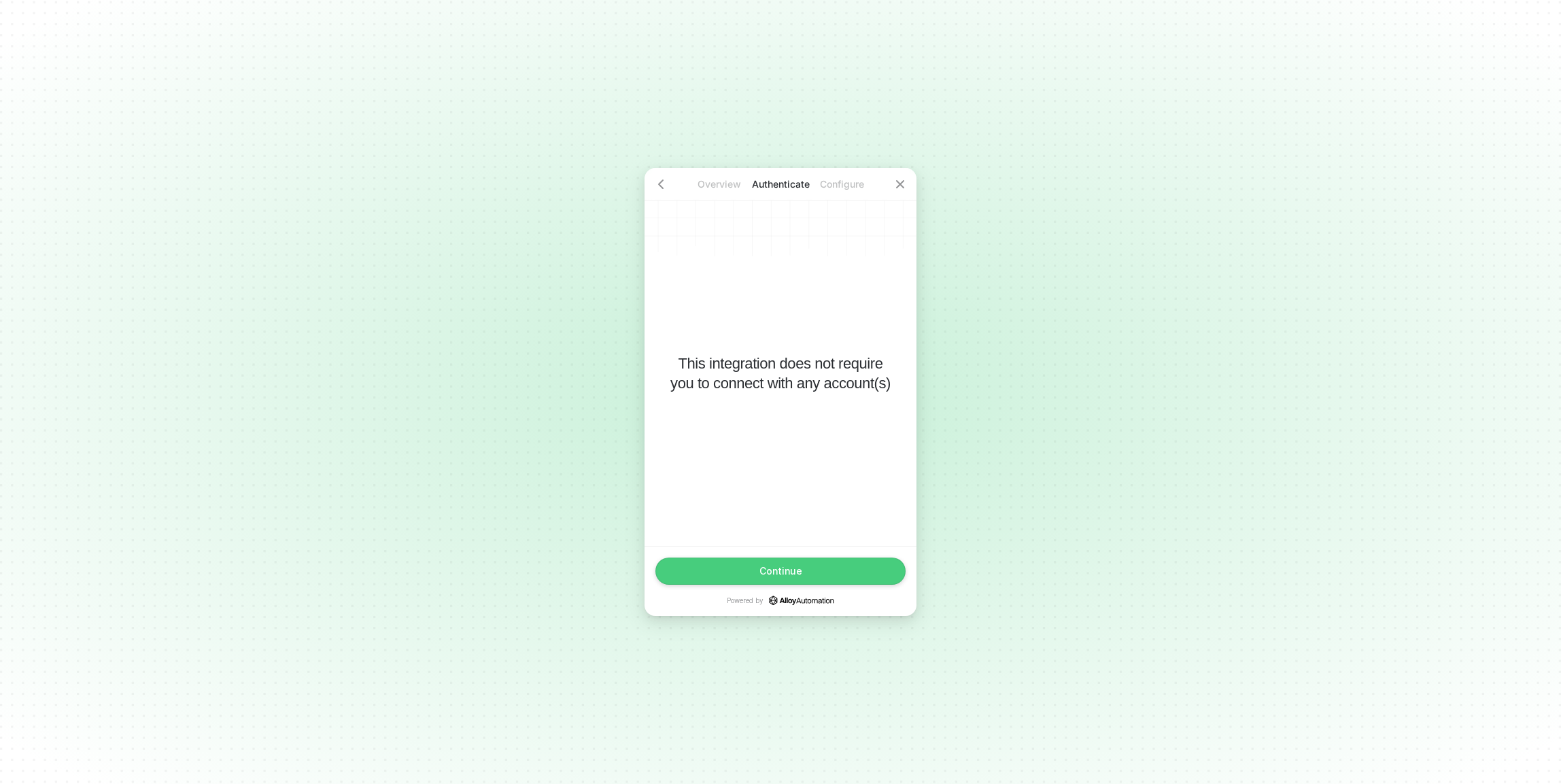
click at [792, 561] on button "Continue" at bounding box center [780, 570] width 250 height 27
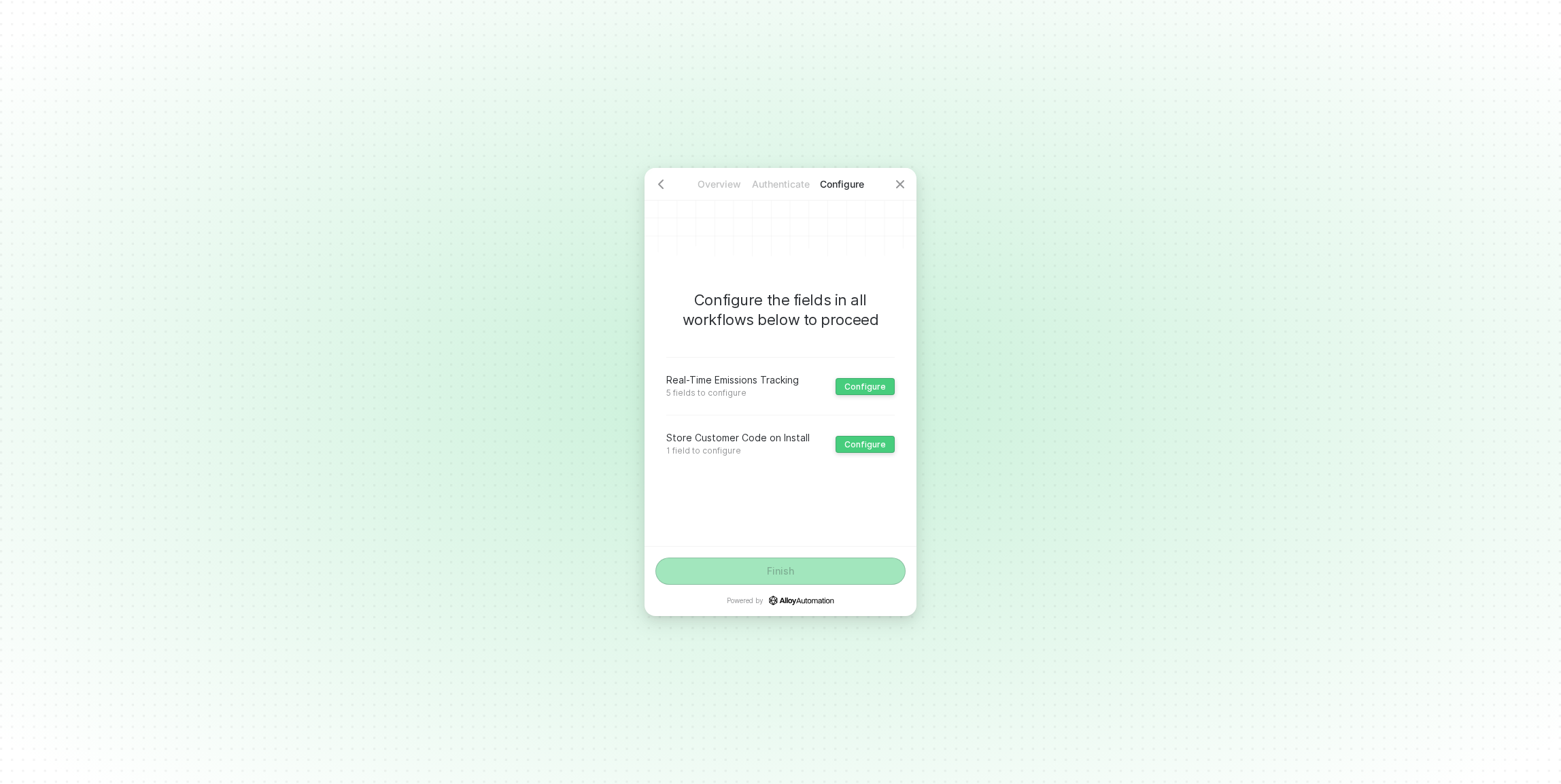
click at [856, 395] on div "Real-Time Emissions Tracking 5 fields to configure Configure" at bounding box center [780, 385] width 229 height 58
click at [856, 389] on div "Configure" at bounding box center [865, 385] width 42 height 10
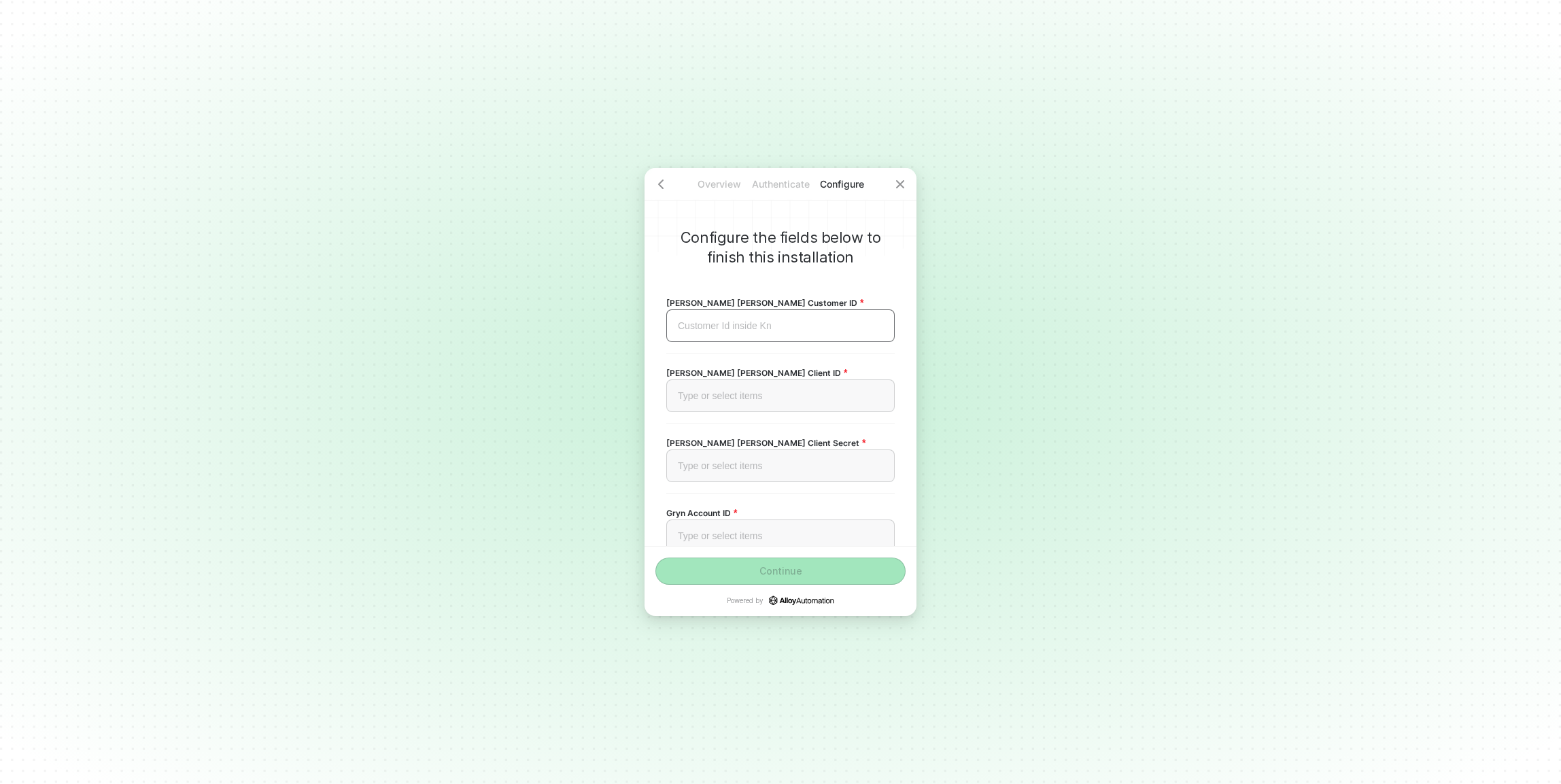
click at [768, 328] on div "Customer Id inside Kn ﻿" at bounding box center [780, 326] width 205 height 11
click at [769, 386] on span "http://knlogin.kuehne-nagel.com/apps//v3/shipmentSecondLevel/2999235424?custome…" at bounding box center [818, 382] width 140 height 11
click at [756, 416] on div "Kuhne Nagel Client ID Type or select items ﻿" at bounding box center [780, 387] width 229 height 70
click at [754, 405] on div "Type or select items ﻿" at bounding box center [780, 395] width 229 height 33
click at [752, 457] on span "http://knlogin.kuehne-nagel.com/apps//v3/shipmentSecondLevel/2999235424?custome…" at bounding box center [818, 452] width 140 height 11
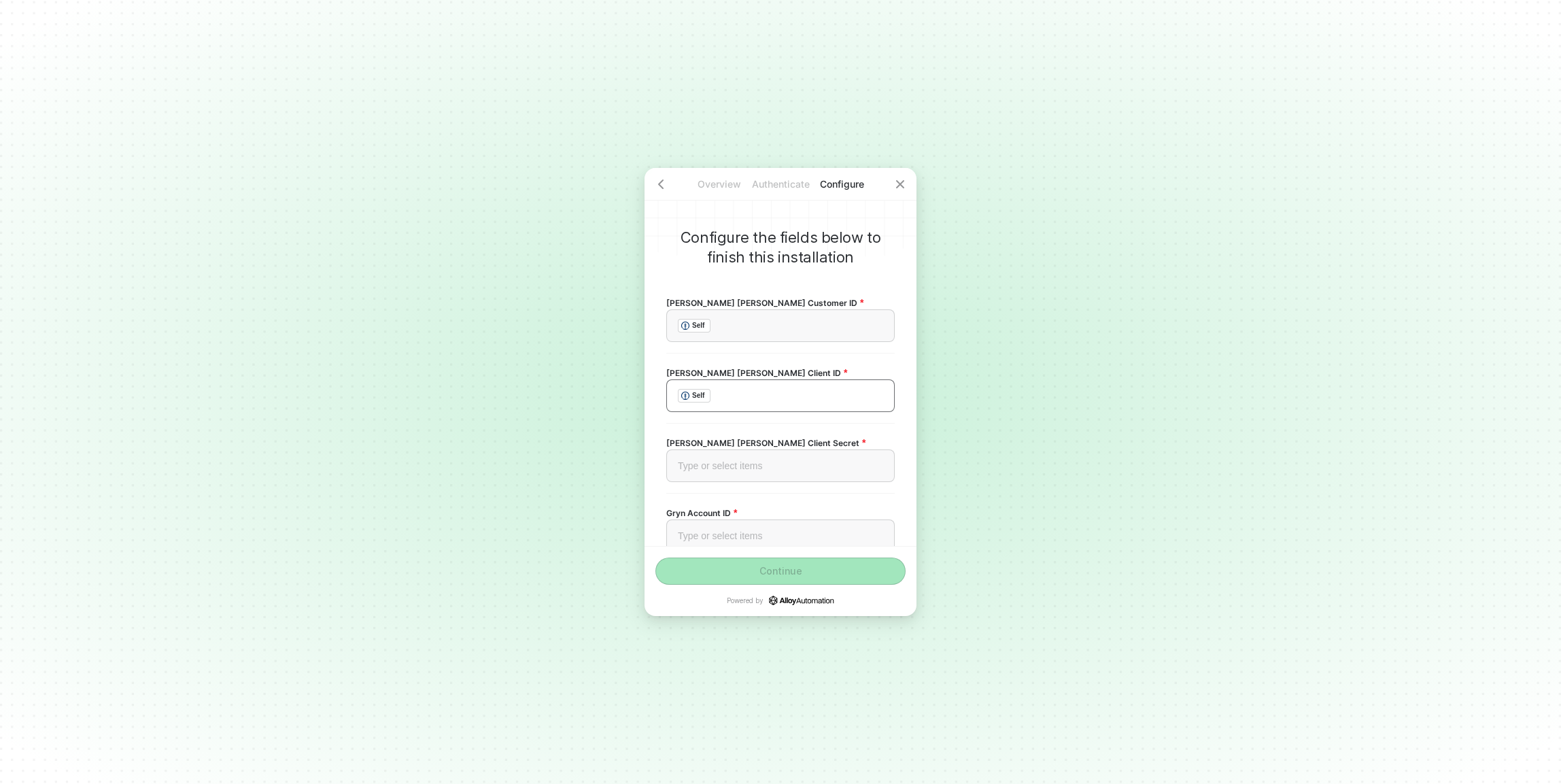
scroll to position [114, 0]
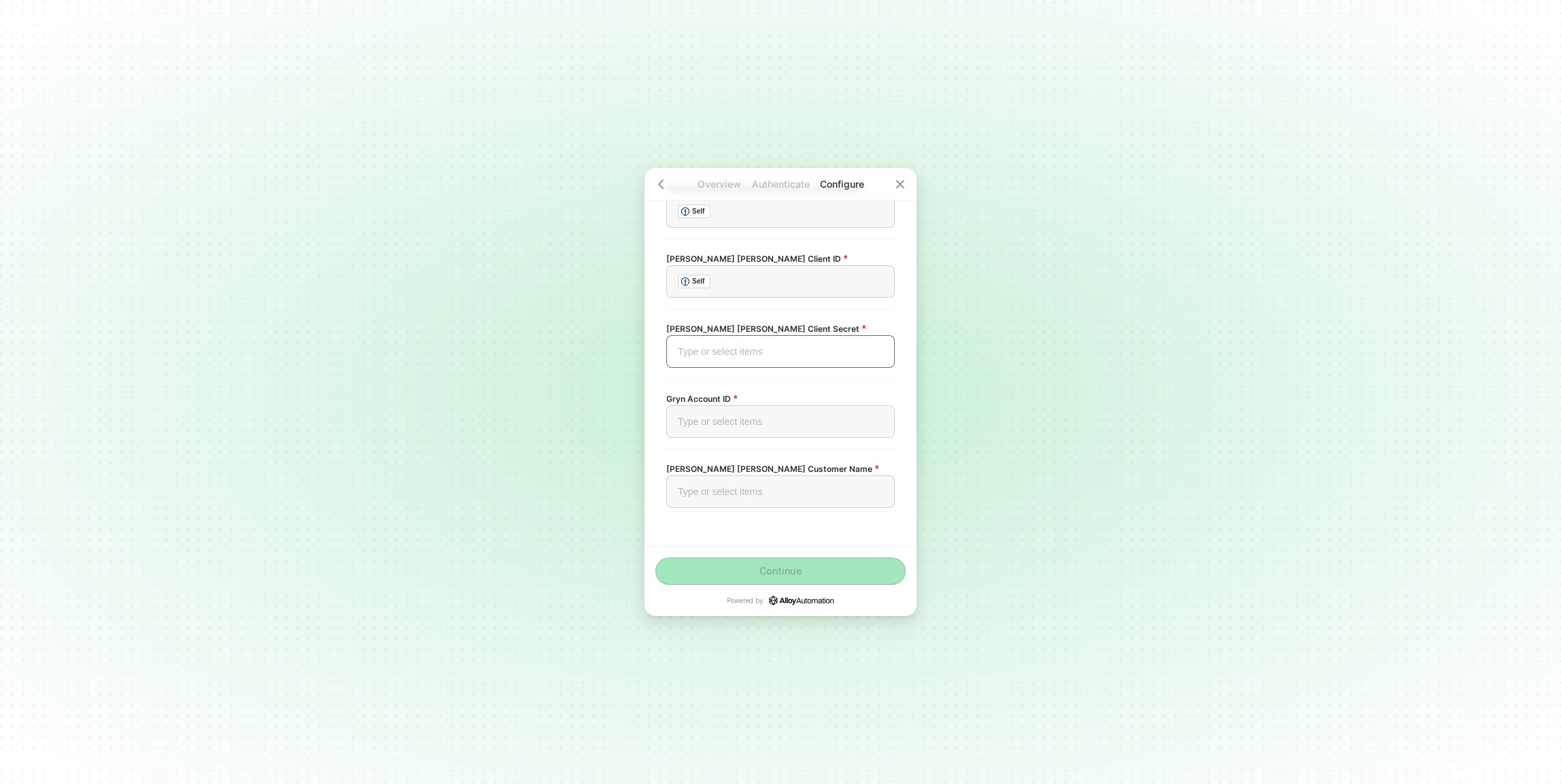
click at [752, 356] on div "Type or select items ﻿" at bounding box center [780, 351] width 205 height 11
click at [760, 438] on span "http://knlogin.kuehne-nagel.com/apps//v3/shipmentSecondLevel/2999235424/orders?…" at bounding box center [818, 432] width 140 height 11
click at [746, 417] on div "Type or select items ﻿" at bounding box center [780, 422] width 205 height 11
click at [768, 478] on div "Type or select items ﻿" at bounding box center [780, 490] width 229 height 33
click at [760, 425] on div "Orders http://knlogin.kuehne-nagel.com/apps//v3/shipmentSecondLevel/2999235424/…" at bounding box center [780, 413] width 227 height 24
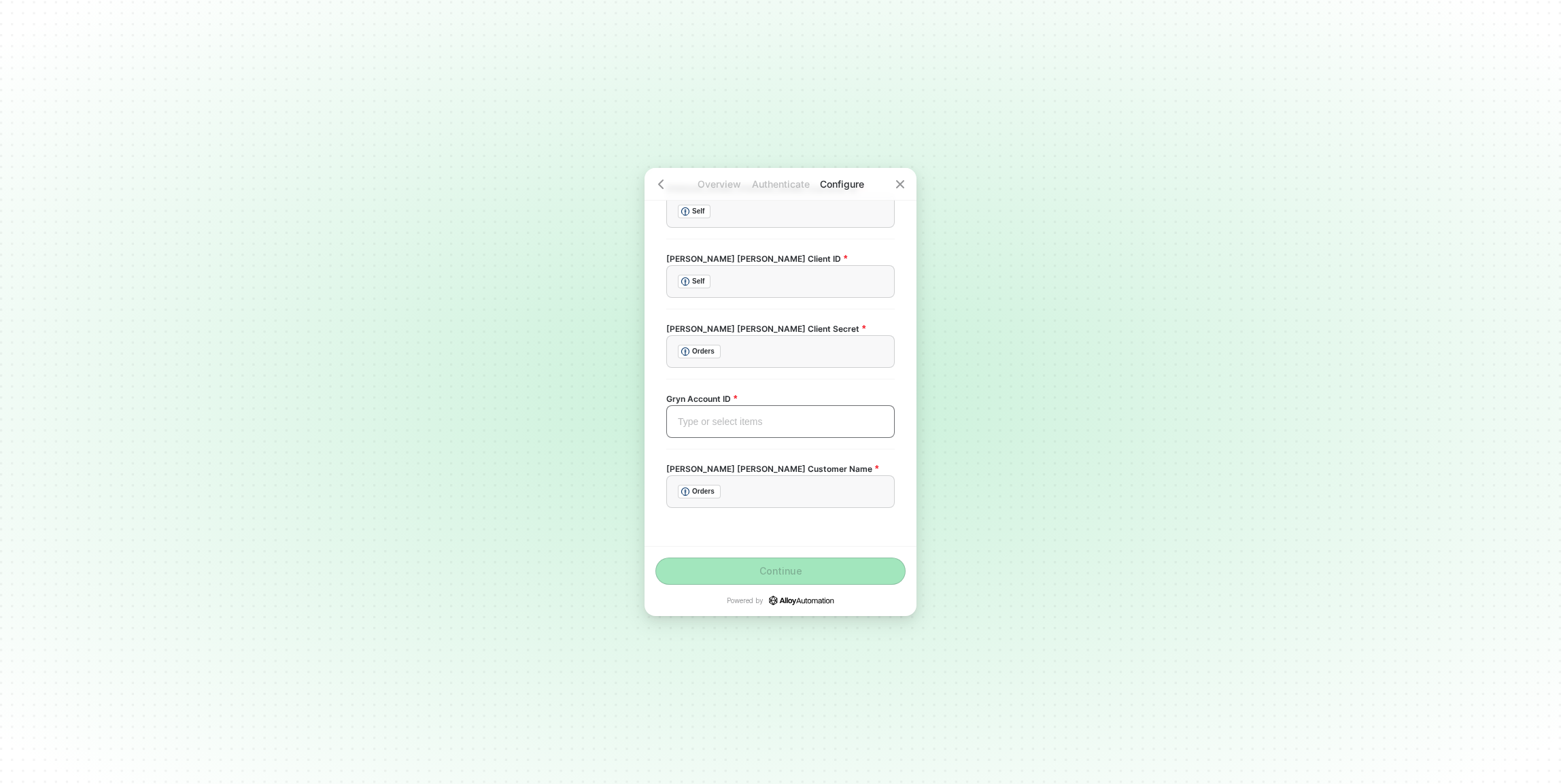
click at [758, 417] on div "Type or select items ﻿" at bounding box center [780, 422] width 205 height 11
click at [802, 324] on span "http://knlogin.kuehne-nagel.com/apps//v3/shipmentSecondLevel/2999235424?custome…" at bounding box center [818, 319] width 140 height 11
click at [807, 568] on button "Continue" at bounding box center [780, 570] width 250 height 27
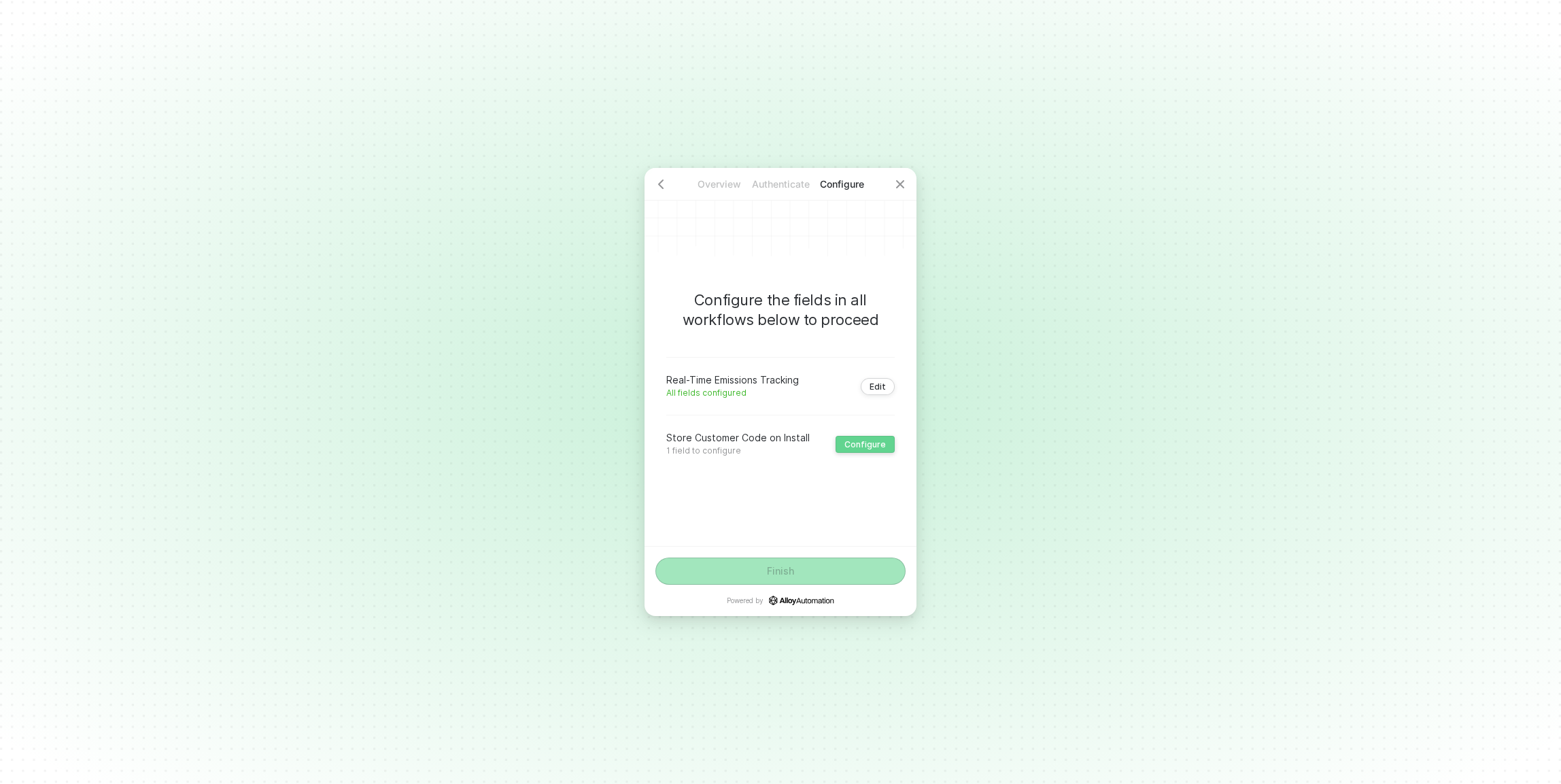
click at [845, 447] on button "Configure" at bounding box center [865, 444] width 59 height 17
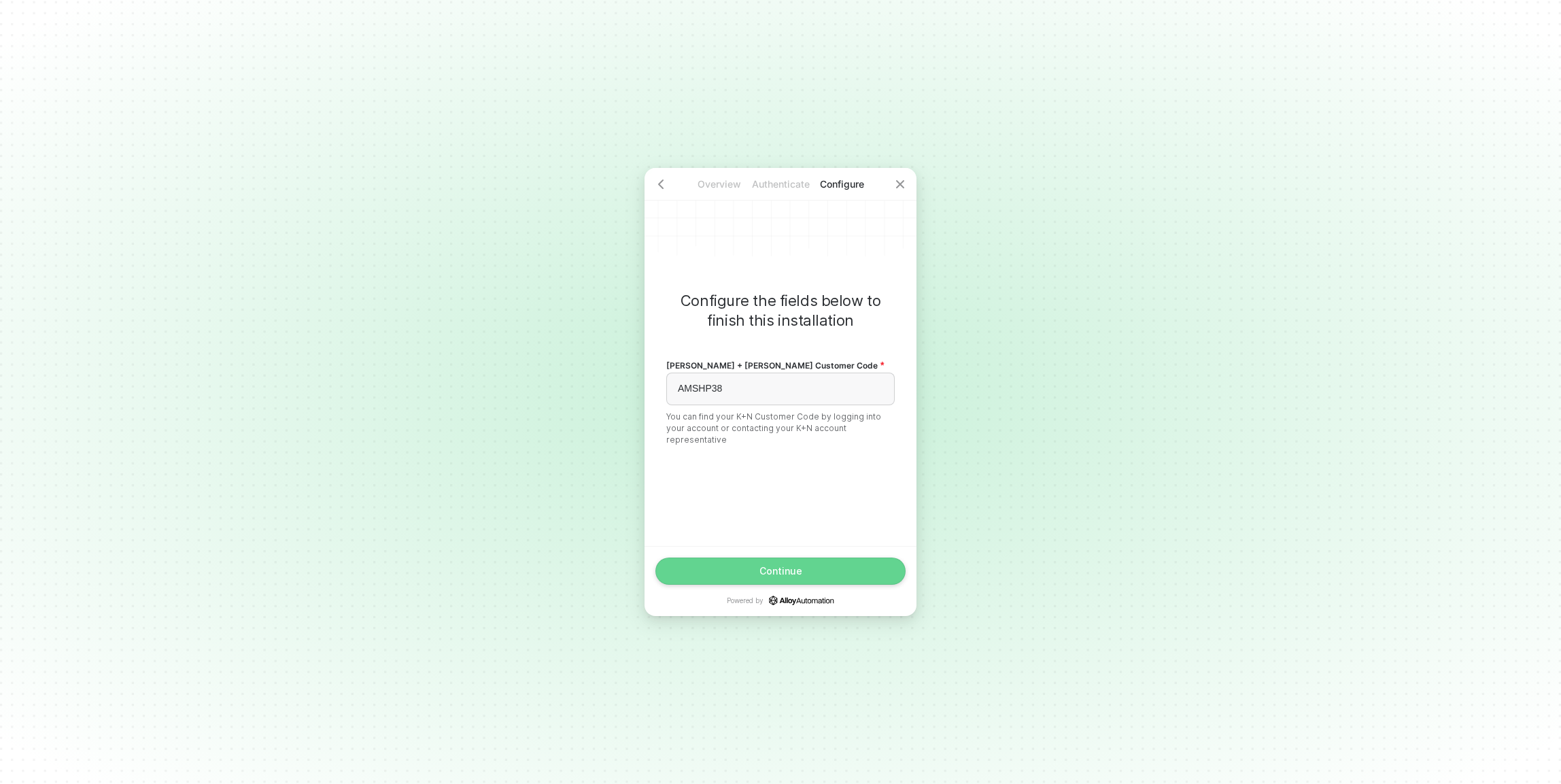
click at [786, 568] on div "Continue" at bounding box center [780, 571] width 43 height 11
click at [865, 568] on button "Finish" at bounding box center [780, 570] width 250 height 27
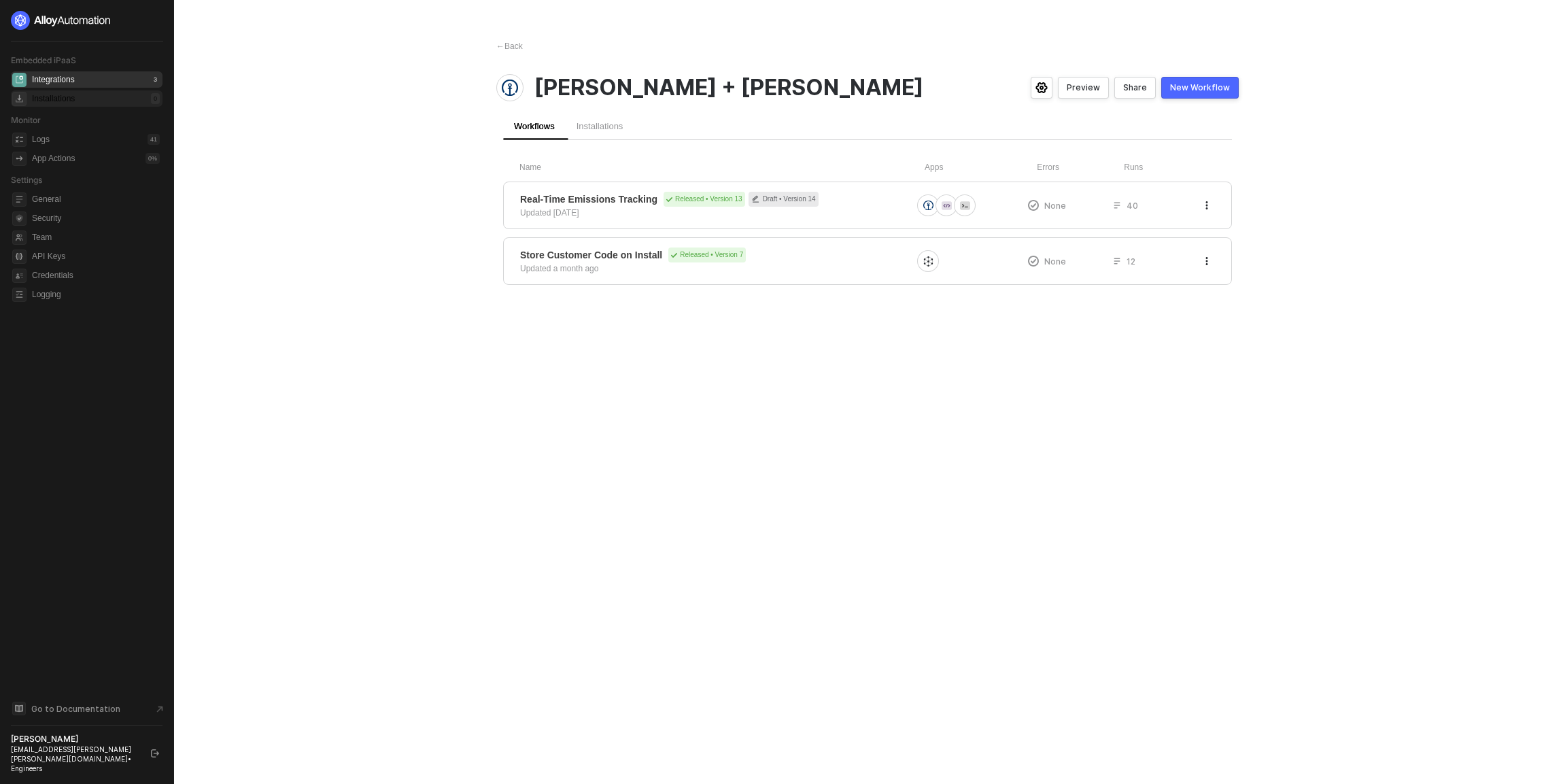
click at [87, 95] on div "Installations 0" at bounding box center [96, 98] width 128 height 17
